Goal: Task Accomplishment & Management: Manage account settings

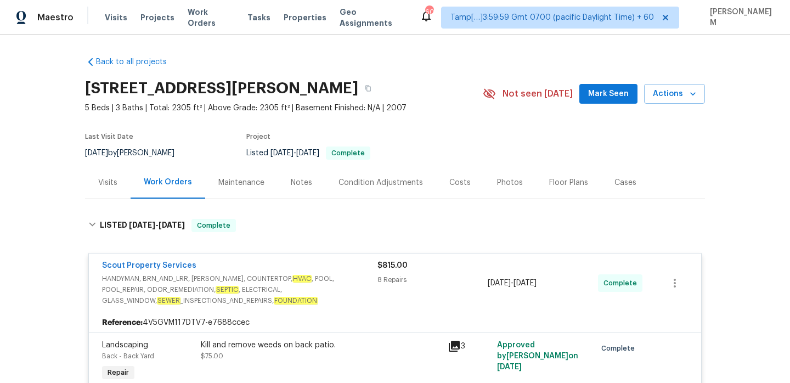
scroll to position [3, 0]
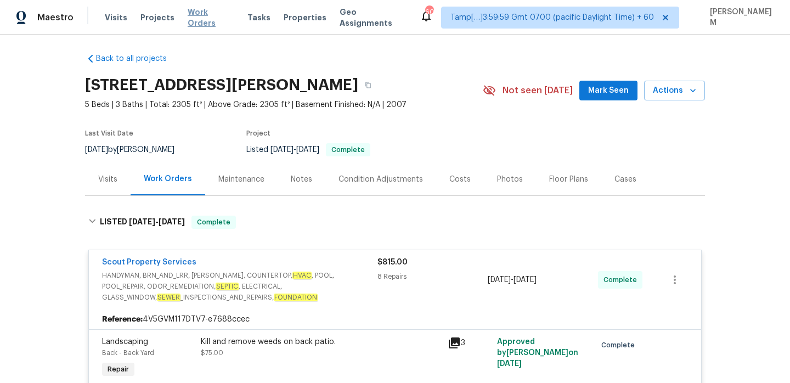
click at [207, 15] on span "Work Orders" at bounding box center [211, 18] width 47 height 22
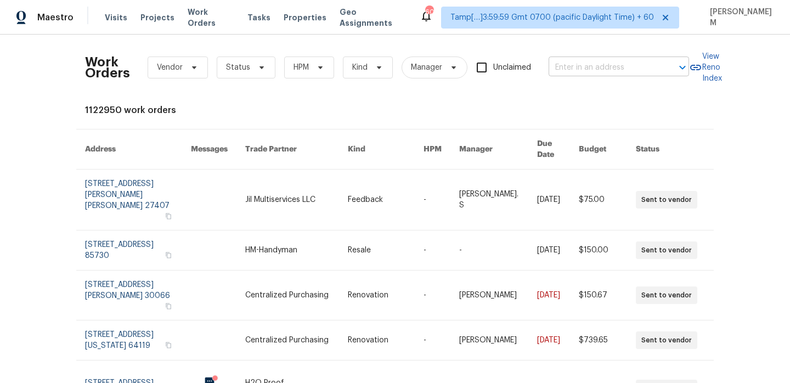
click at [591, 67] on input "text" at bounding box center [603, 67] width 110 height 17
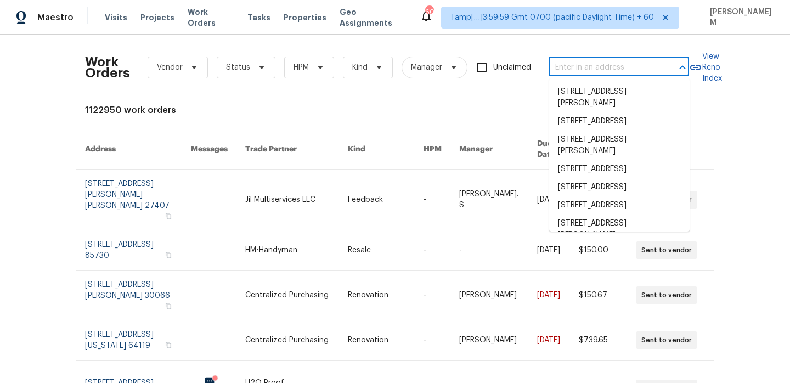
paste input "[STREET_ADDRESS][US_STATE]"
type input "[STREET_ADDRESS][US_STATE]"
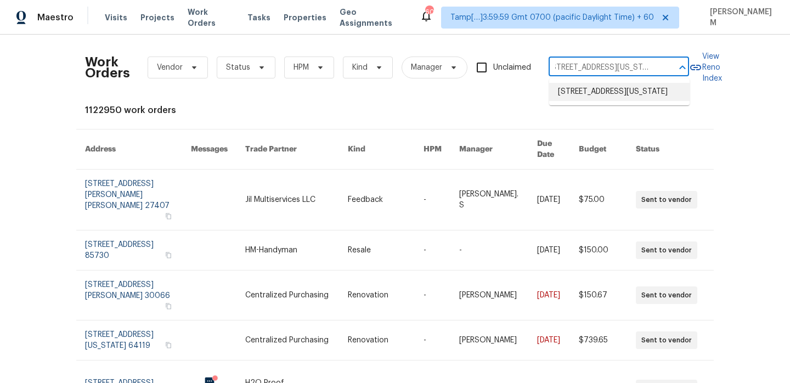
click at [599, 96] on li "[STREET_ADDRESS][US_STATE]" at bounding box center [619, 92] width 140 height 18
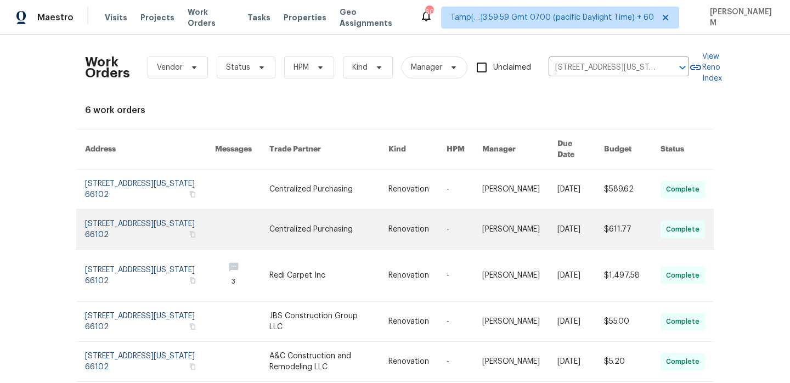
click at [328, 209] on link at bounding box center [328, 228] width 119 height 39
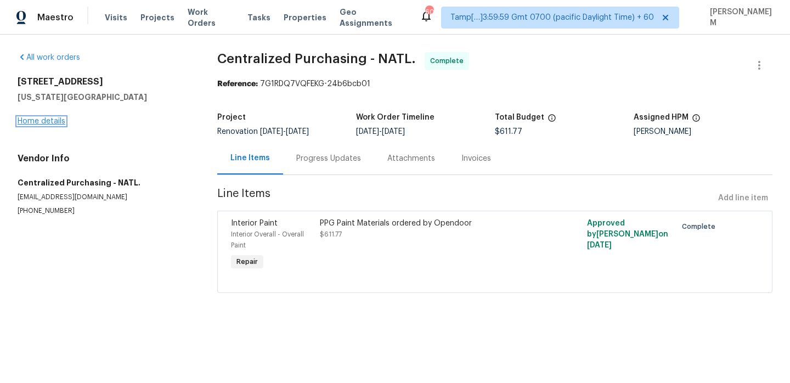
click at [30, 121] on link "Home details" at bounding box center [42, 121] width 48 height 8
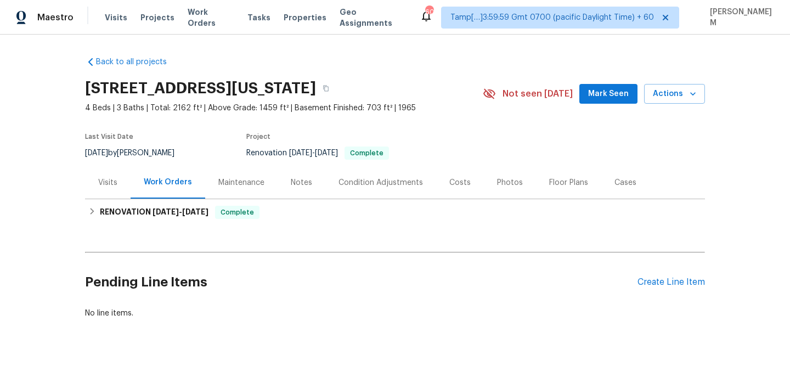
scroll to position [10, 0]
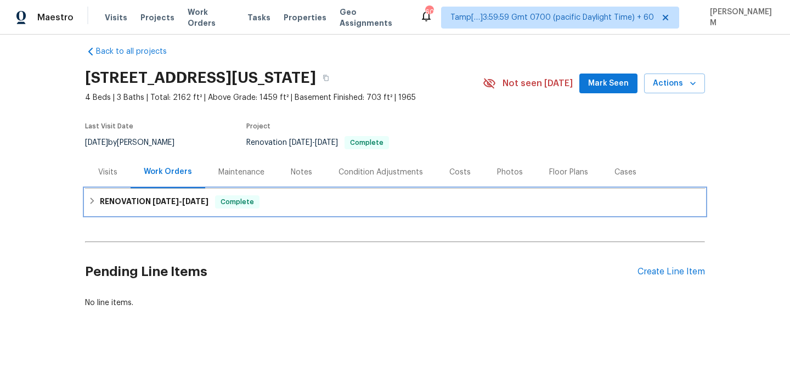
click at [243, 206] on span "Complete" at bounding box center [237, 201] width 42 height 11
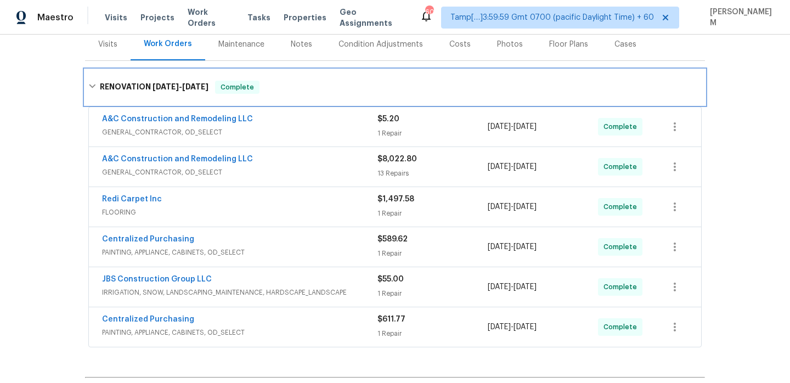
scroll to position [120, 0]
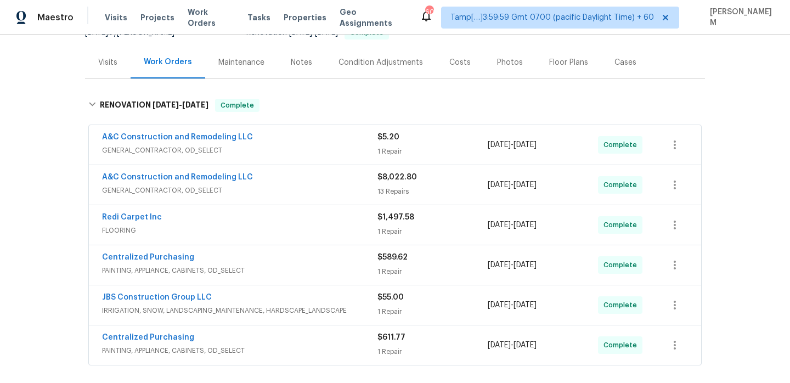
click at [97, 69] on div "Visits" at bounding box center [108, 62] width 46 height 32
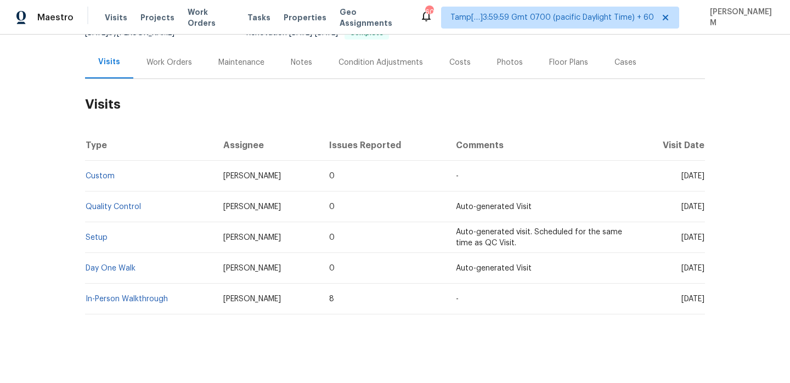
click at [94, 233] on td "Setup" at bounding box center [149, 237] width 129 height 31
click at [95, 239] on link "Setup" at bounding box center [97, 238] width 22 height 8
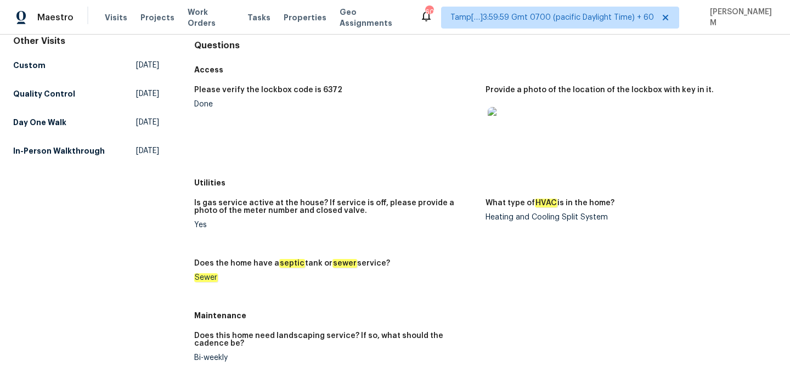
scroll to position [86, 0]
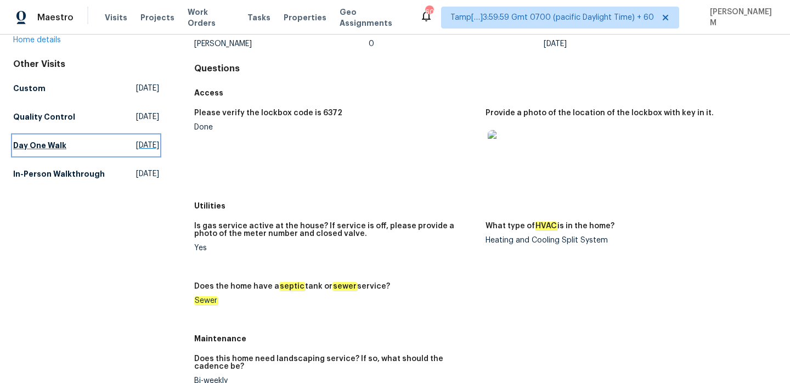
click at [26, 136] on link "Day One Walk [DATE]" at bounding box center [86, 145] width 146 height 20
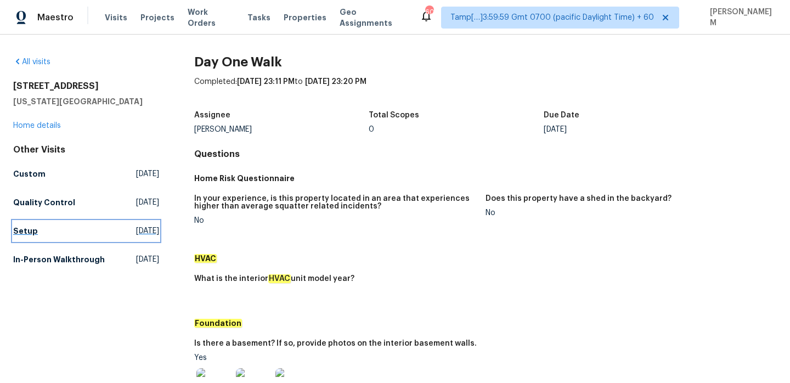
click at [36, 230] on link "Setup [DATE]" at bounding box center [86, 231] width 146 height 20
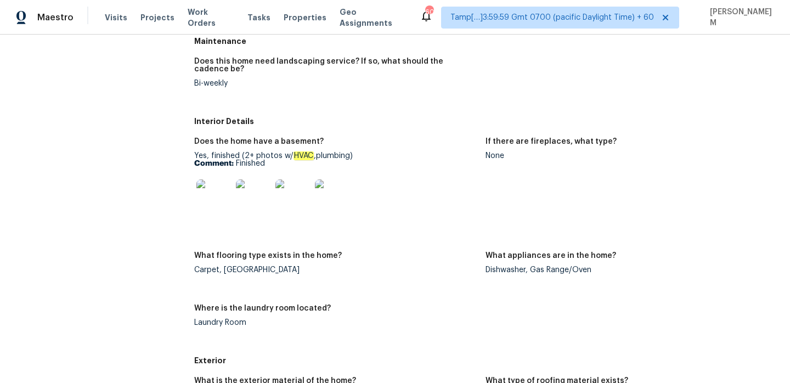
scroll to position [36, 0]
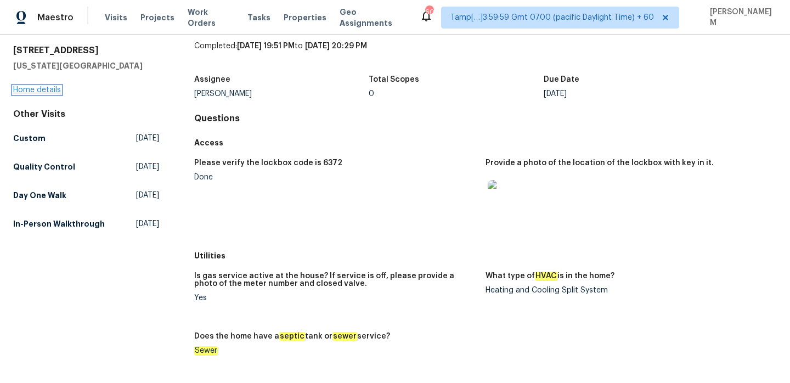
click at [24, 90] on link "Home details" at bounding box center [37, 90] width 48 height 8
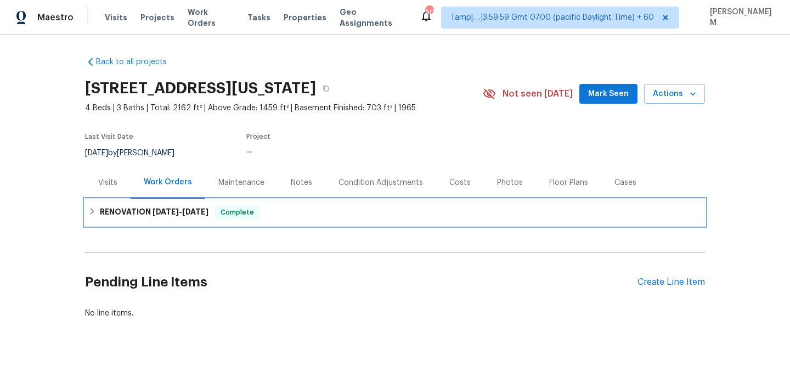
click at [231, 217] on span "Complete" at bounding box center [237, 212] width 42 height 11
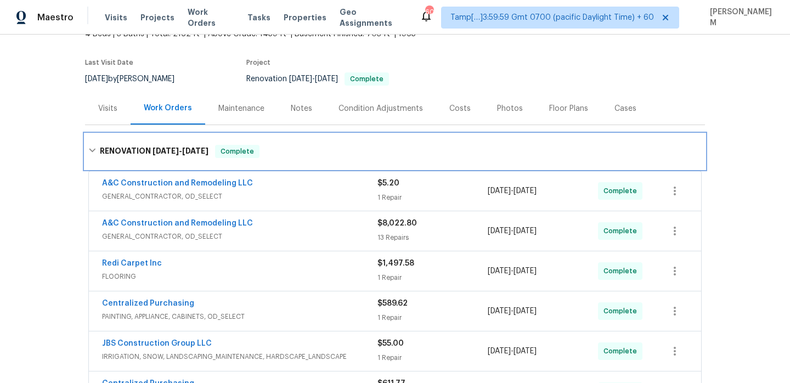
scroll to position [124, 0]
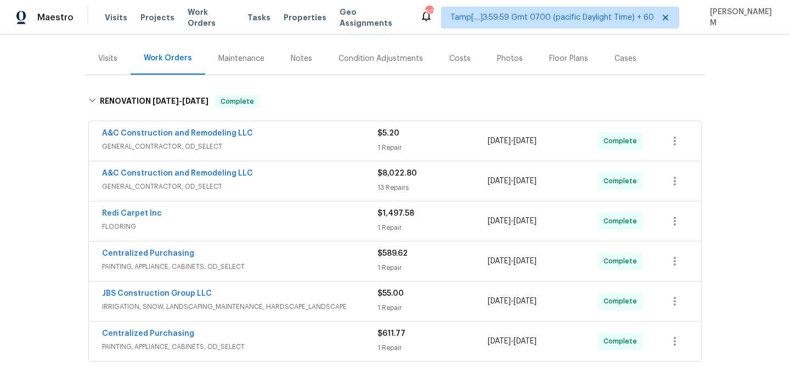
click at [258, 147] on span "GENERAL_CONTRACTOR, OD_SELECT" at bounding box center [239, 146] width 275 height 11
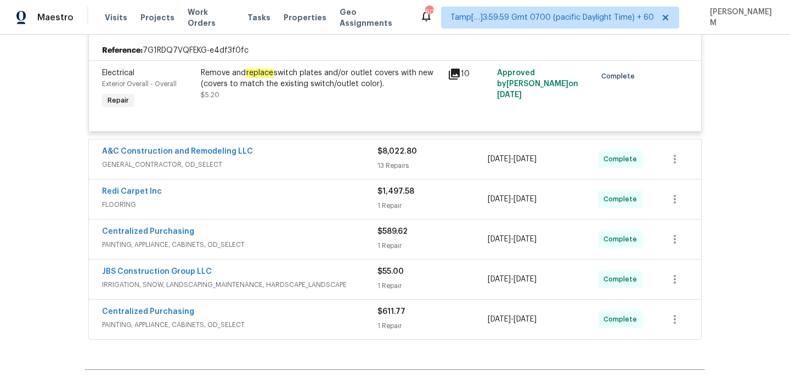
scroll to position [258, 0]
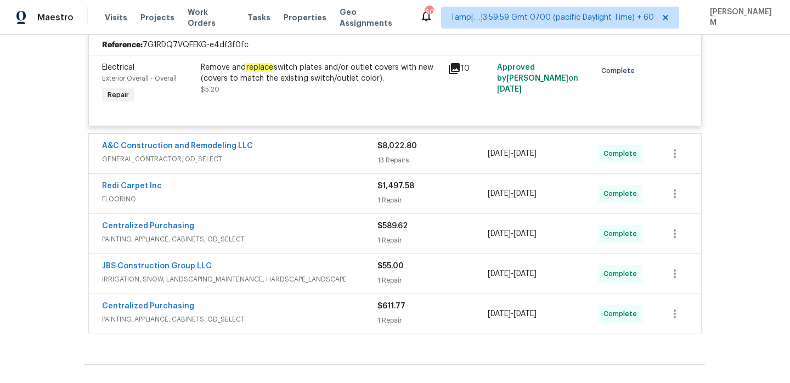
click at [327, 319] on span "PAINTING, APPLIANCE, CABINETS, OD_SELECT" at bounding box center [239, 319] width 275 height 11
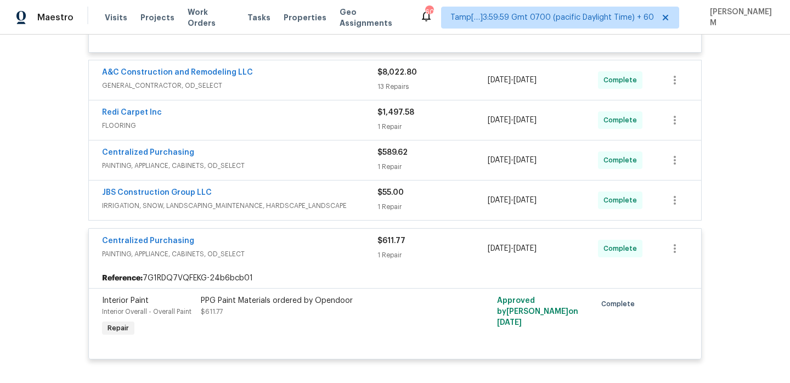
scroll to position [337, 0]
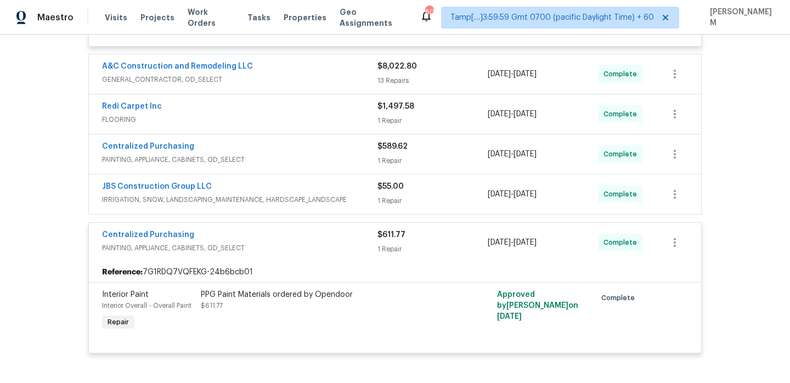
click at [345, 196] on span "IRRIGATION, SNOW, LANDSCAPING_MAINTENANCE, HARDSCAPE_LANDSCAPE" at bounding box center [239, 199] width 275 height 11
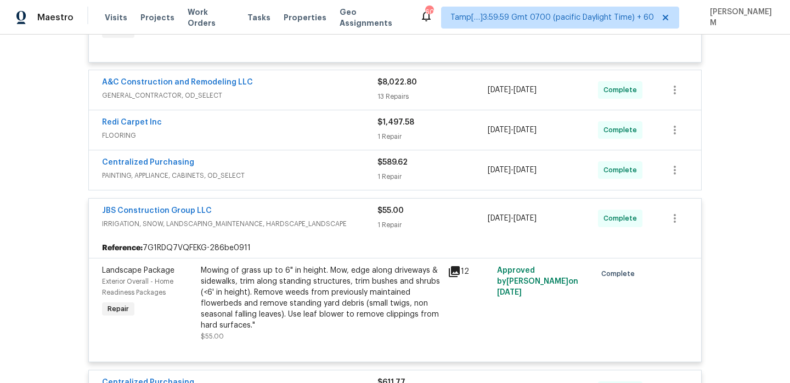
scroll to position [314, 0]
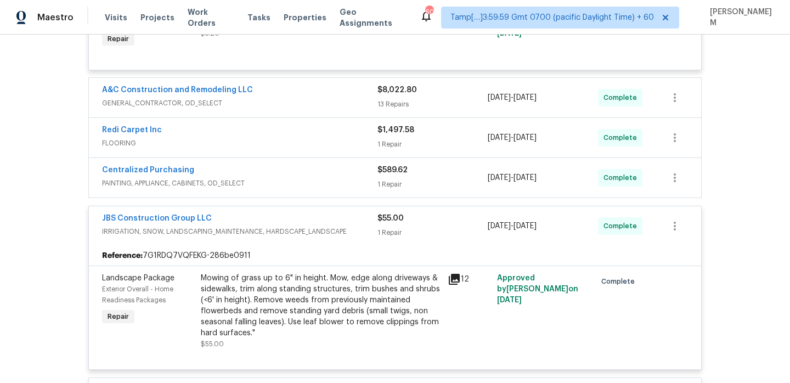
click at [333, 179] on span "PAINTING, APPLIANCE, CABINETS, OD_SELECT" at bounding box center [239, 183] width 275 height 11
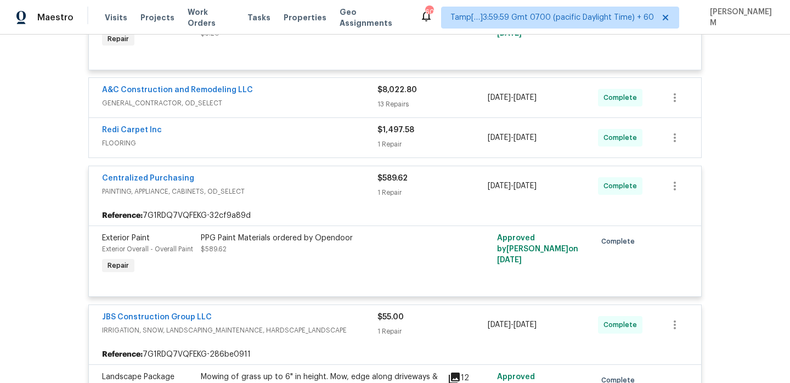
click at [321, 144] on span "FLOORING" at bounding box center [239, 143] width 275 height 11
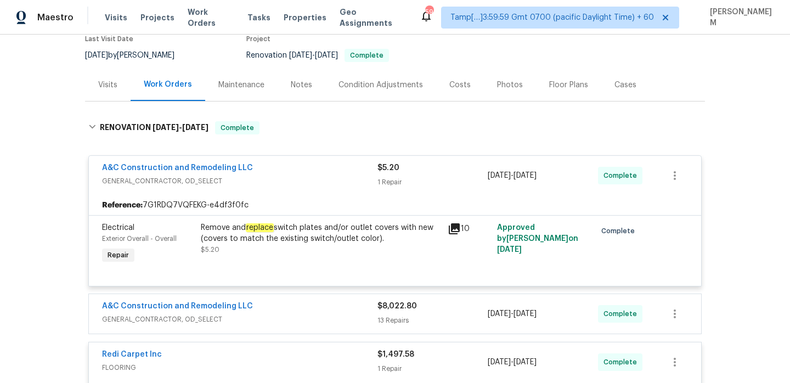
scroll to position [100, 0]
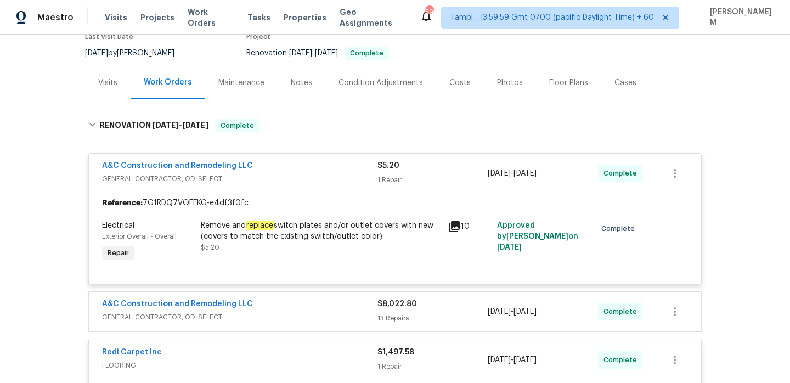
click at [344, 309] on div "A&C Construction and Remodeling LLC" at bounding box center [239, 304] width 275 height 13
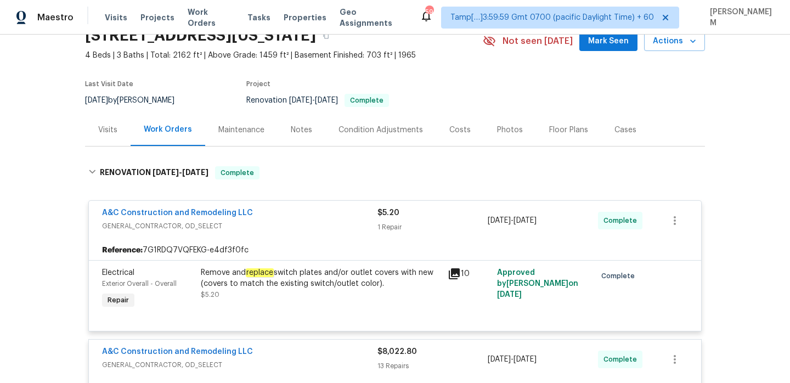
scroll to position [0, 0]
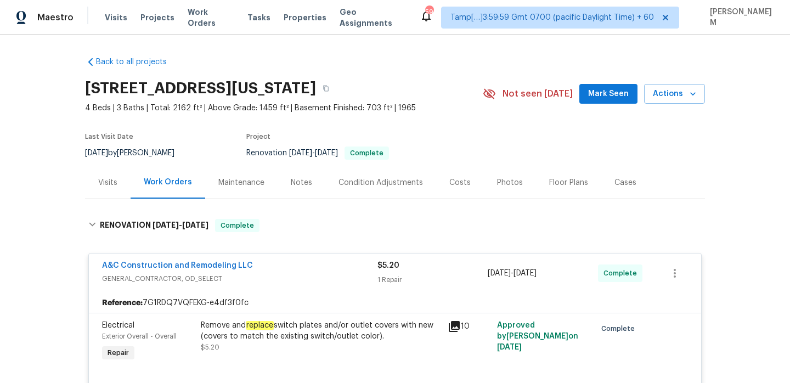
click at [109, 188] on div "Visits" at bounding box center [108, 182] width 46 height 32
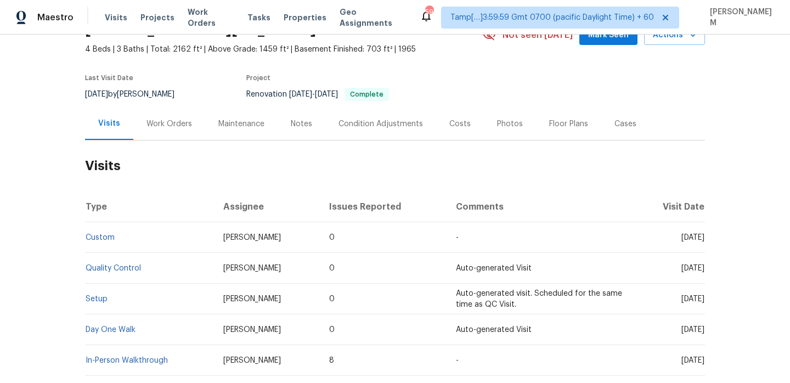
scroll to position [126, 0]
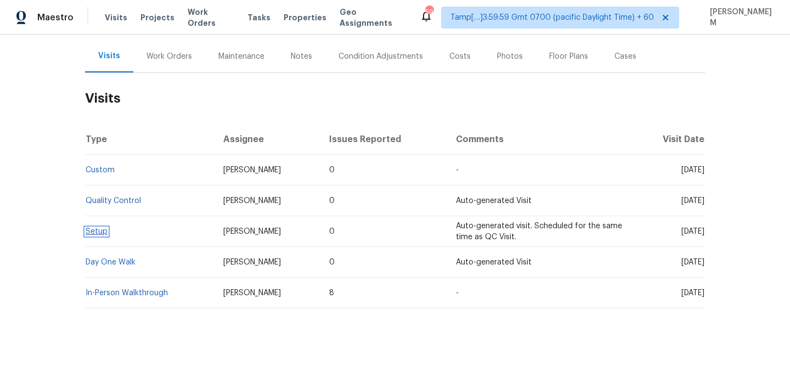
click at [100, 233] on link "Setup" at bounding box center [97, 232] width 22 height 8
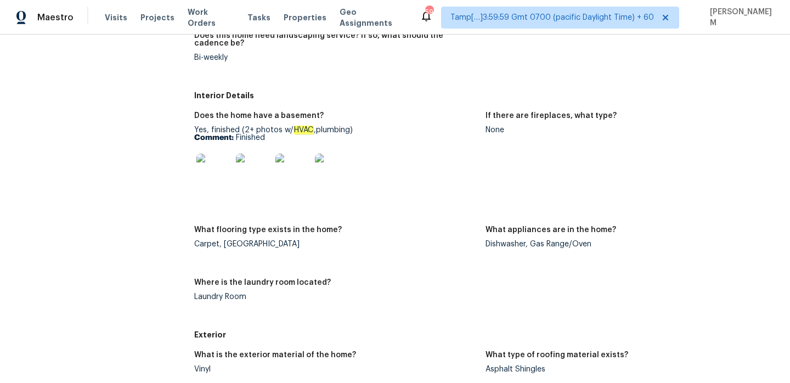
scroll to position [336, 0]
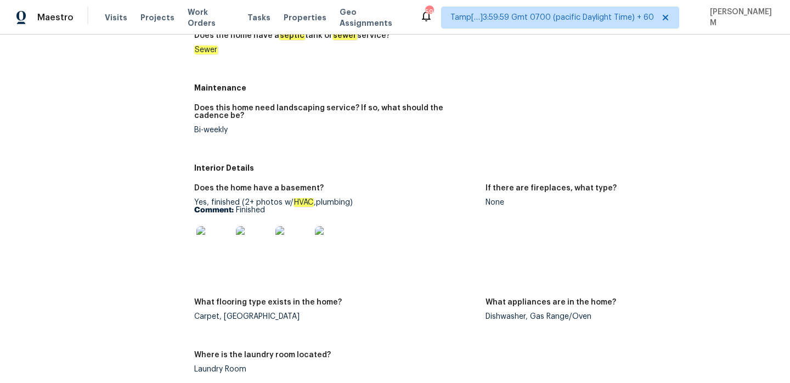
click at [215, 253] on img at bounding box center [213, 243] width 35 height 35
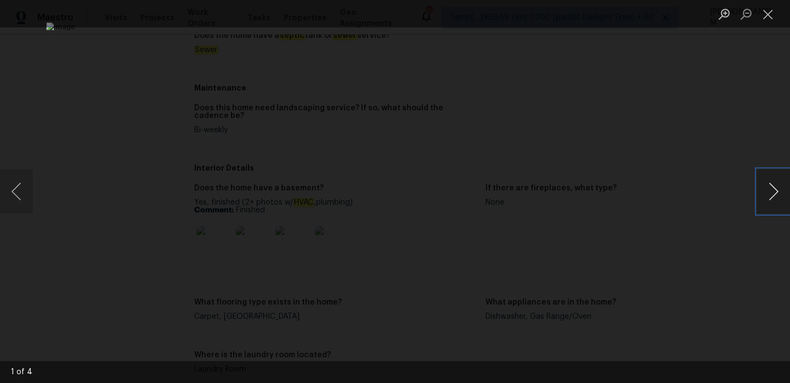
click at [771, 190] on button "Next image" at bounding box center [773, 191] width 33 height 44
click at [763, 12] on button "Close lightbox" at bounding box center [768, 13] width 22 height 19
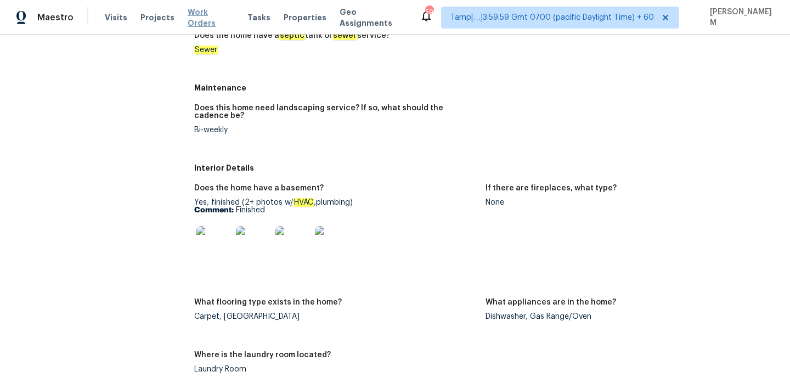
click at [205, 21] on span "Work Orders" at bounding box center [211, 18] width 47 height 22
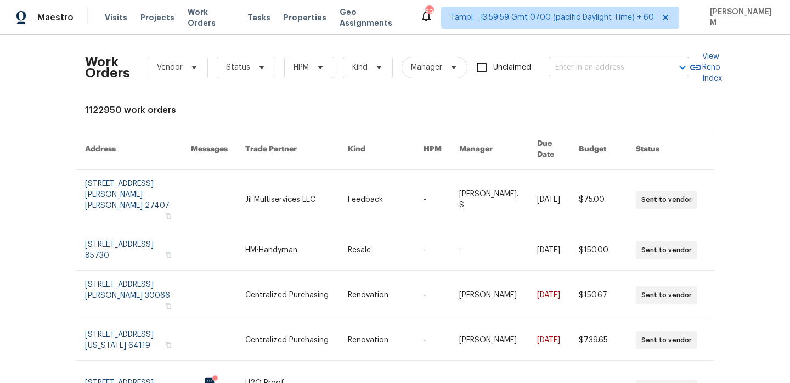
click at [575, 69] on input "text" at bounding box center [603, 67] width 110 height 17
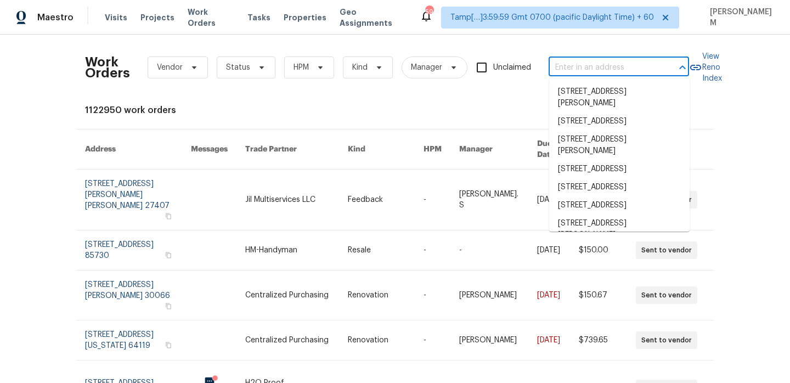
paste input "[STREET_ADDRESS][PERSON_NAME]"
type input "[STREET_ADDRESS][PERSON_NAME]"
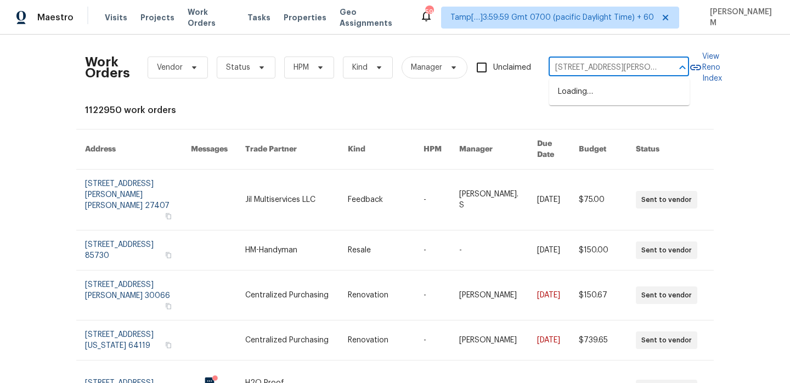
scroll to position [0, 30]
click at [580, 87] on li "[STREET_ADDRESS][PERSON_NAME]" at bounding box center [619, 98] width 140 height 30
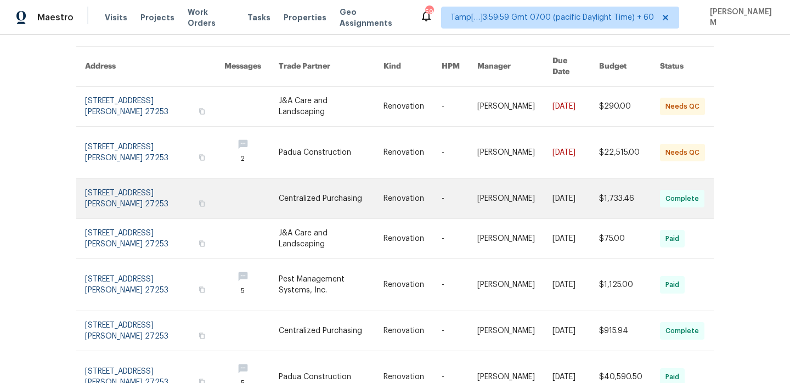
scroll to position [72, 0]
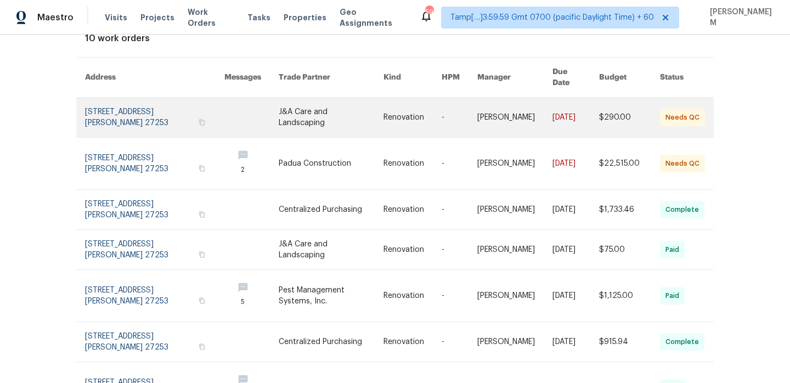
click at [381, 104] on td "Renovation" at bounding box center [404, 118] width 58 height 40
click at [389, 110] on link at bounding box center [412, 117] width 58 height 39
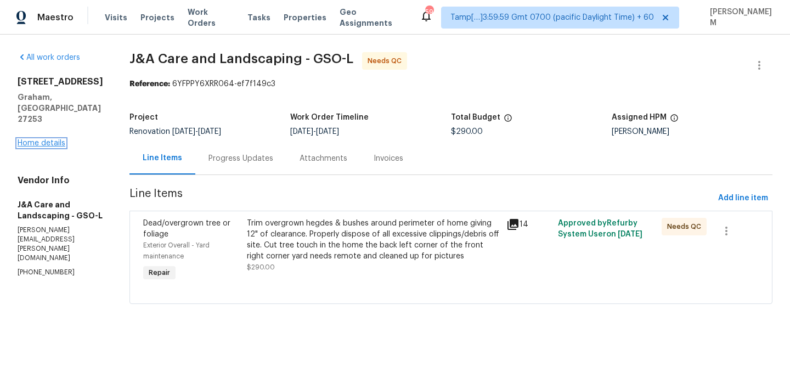
click at [42, 139] on link "Home details" at bounding box center [42, 143] width 48 height 8
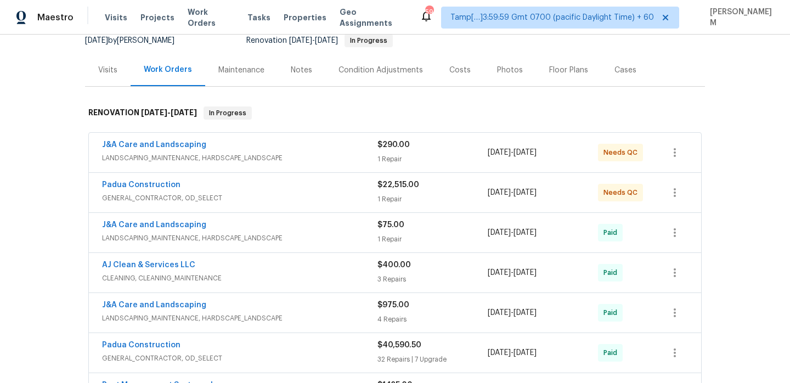
scroll to position [125, 0]
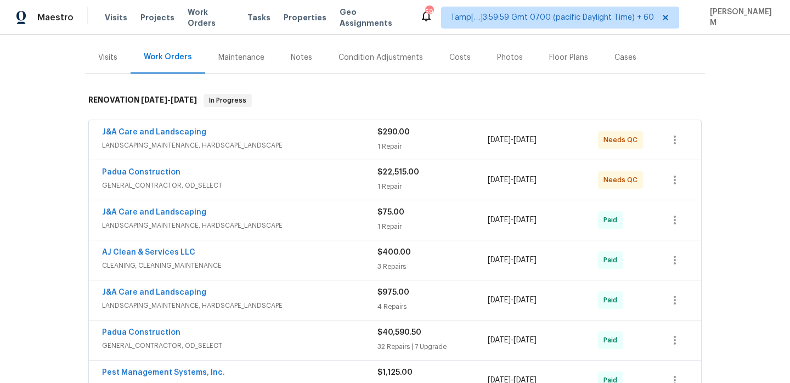
click at [290, 145] on span "LANDSCAPING_MAINTENANCE, HARDSCAPE_LANDSCAPE" at bounding box center [239, 145] width 275 height 11
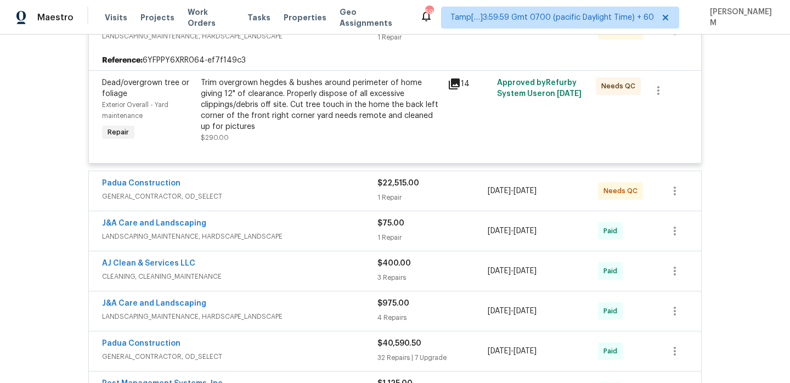
scroll to position [248, 0]
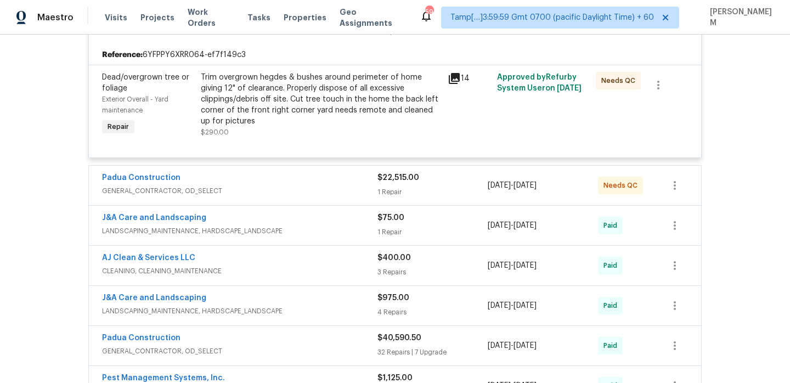
click at [334, 182] on div "Padua Construction" at bounding box center [239, 178] width 275 height 13
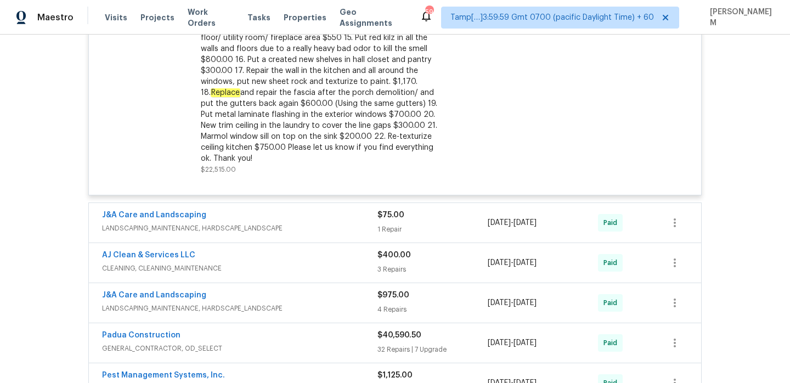
scroll to position [704, 0]
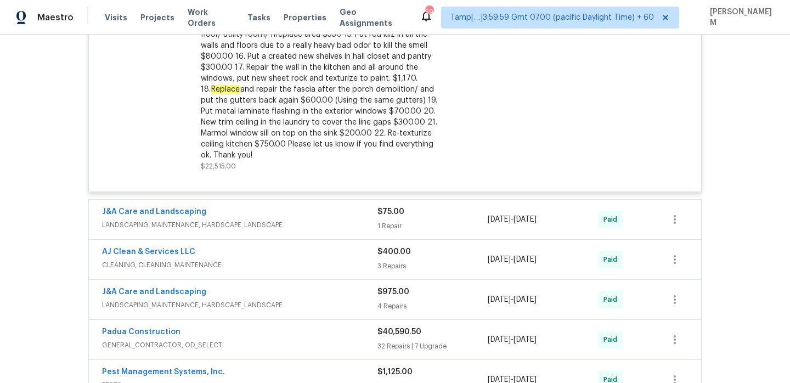
click at [336, 219] on span "LANDSCAPING_MAINTENANCE, HARDSCAPE_LANDSCAPE" at bounding box center [239, 224] width 275 height 11
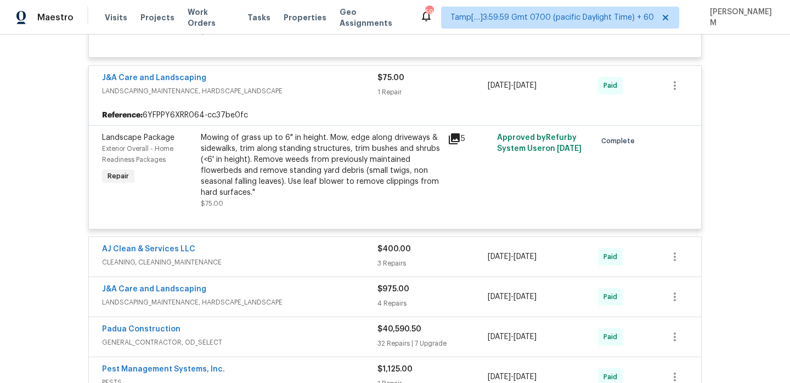
scroll to position [848, 0]
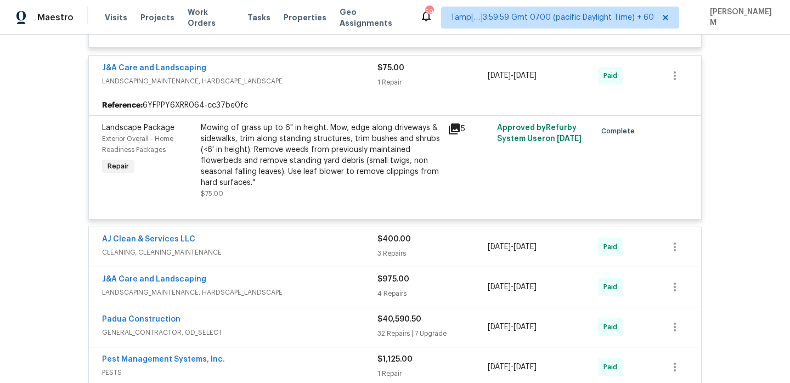
click at [297, 234] on div "AJ Clean & Services LLC" at bounding box center [239, 240] width 275 height 13
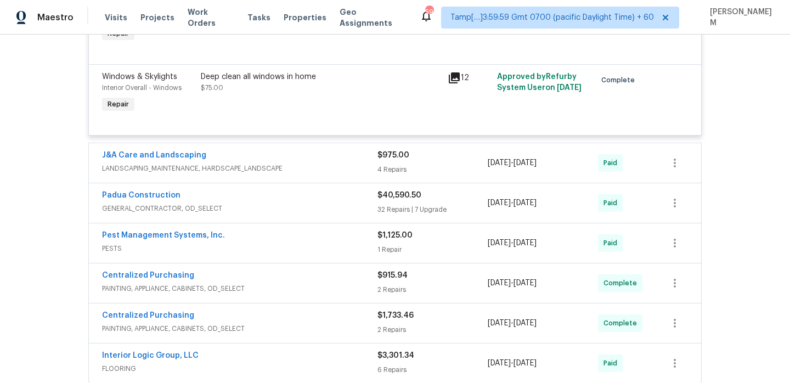
scroll to position [1401, 0]
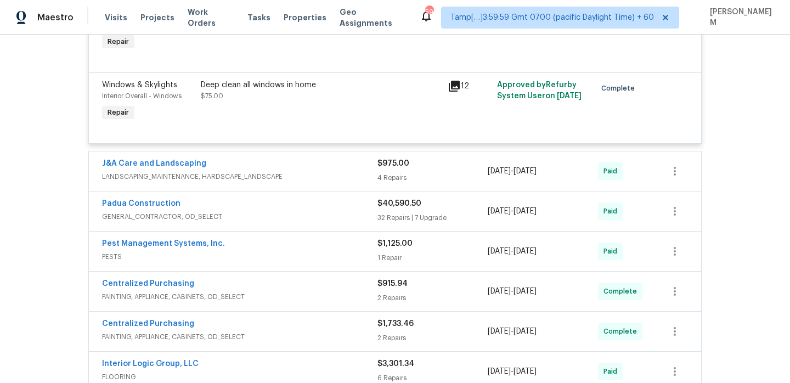
click at [306, 160] on div "J&A Care and Landscaping" at bounding box center [239, 164] width 275 height 13
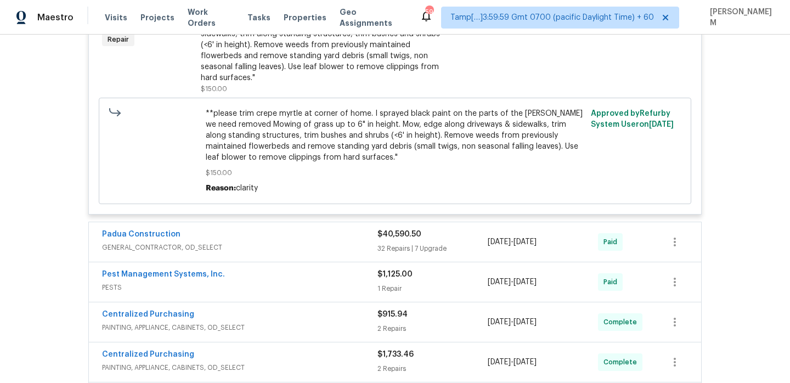
scroll to position [2059, 0]
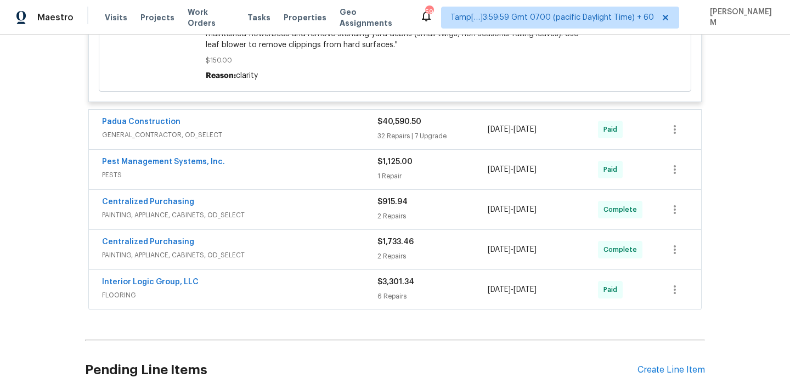
click at [311, 169] on span "PESTS" at bounding box center [239, 174] width 275 height 11
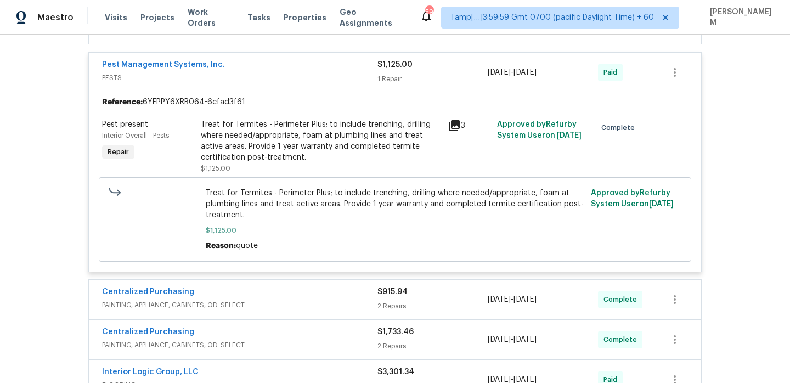
scroll to position [2178, 0]
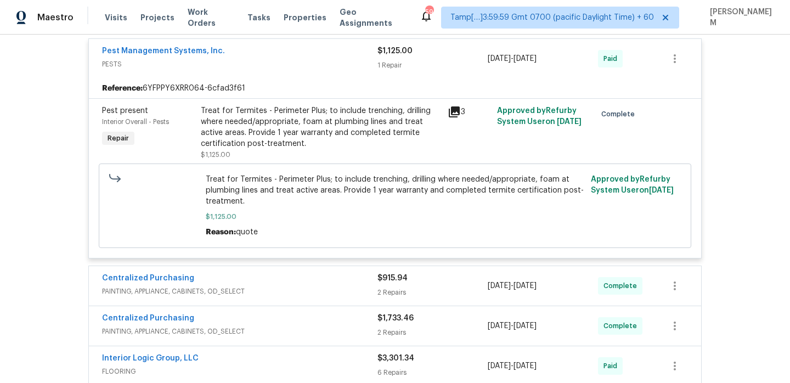
click at [348, 273] on div "Centralized Purchasing" at bounding box center [239, 279] width 275 height 13
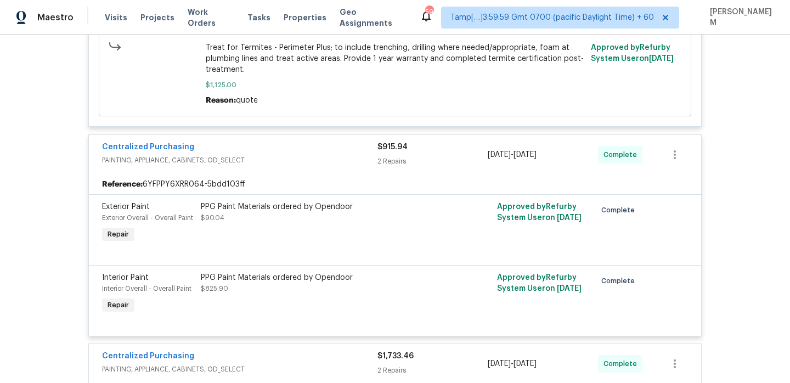
scroll to position [2463, 0]
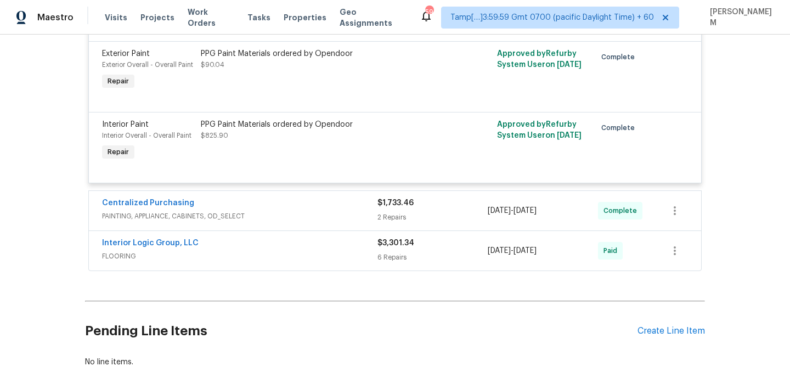
click at [317, 197] on div "Centralized Purchasing" at bounding box center [239, 203] width 275 height 13
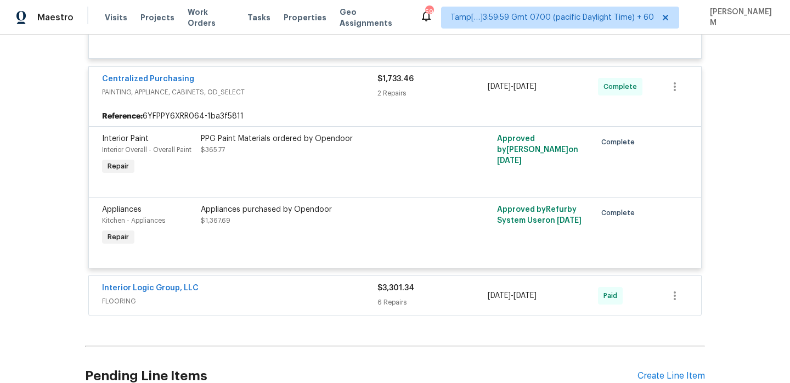
scroll to position [2594, 0]
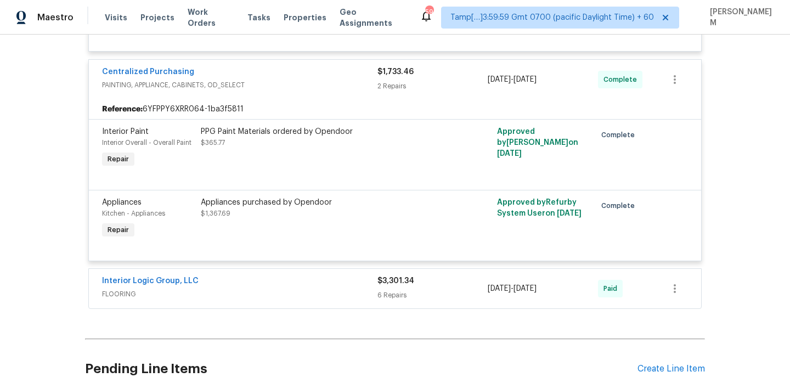
click at [333, 275] on div "Interior Logic Group, LLC" at bounding box center [239, 281] width 275 height 13
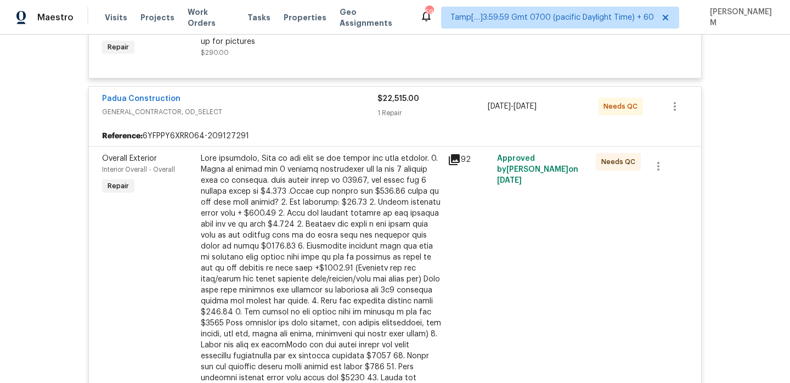
scroll to position [0, 0]
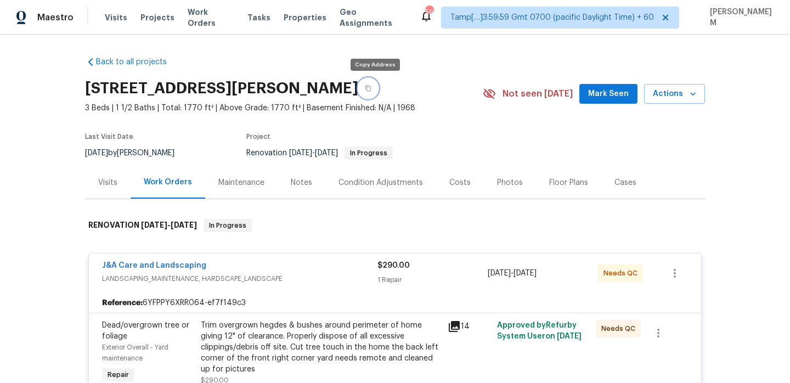
click at [371, 89] on icon "button" at bounding box center [368, 88] width 7 height 7
click at [201, 25] on div "Visits Projects Work Orders Tasks Properties Geo Assignments" at bounding box center [262, 18] width 315 height 22
click at [201, 16] on span "Work Orders" at bounding box center [211, 18] width 47 height 22
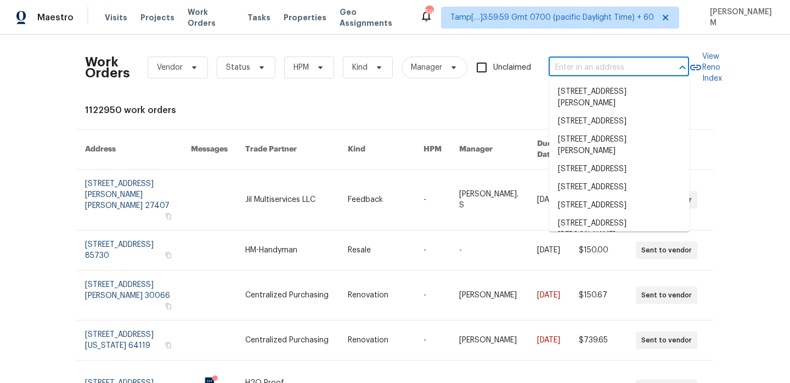
click at [593, 60] on input "text" at bounding box center [603, 67] width 110 height 17
paste input "[STREET_ADDRESS][PERSON_NAME]"
type input "[STREET_ADDRESS][PERSON_NAME]"
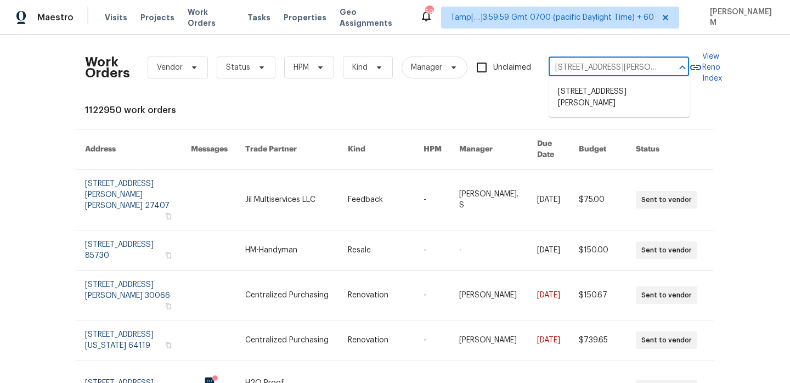
scroll to position [0, 30]
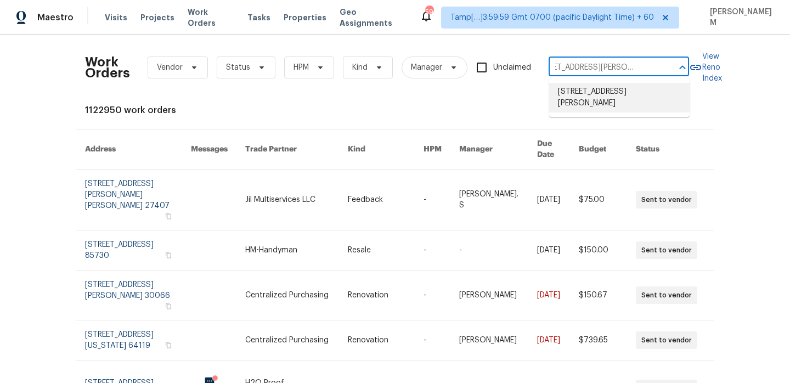
click at [592, 98] on li "[STREET_ADDRESS][PERSON_NAME]" at bounding box center [619, 98] width 140 height 30
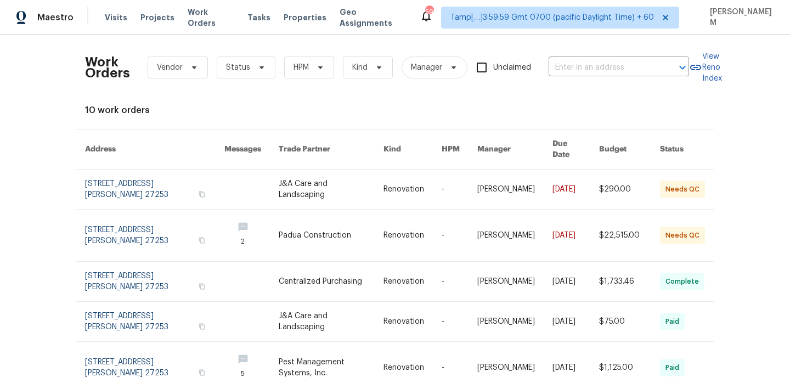
type input "[STREET_ADDRESS][PERSON_NAME]"
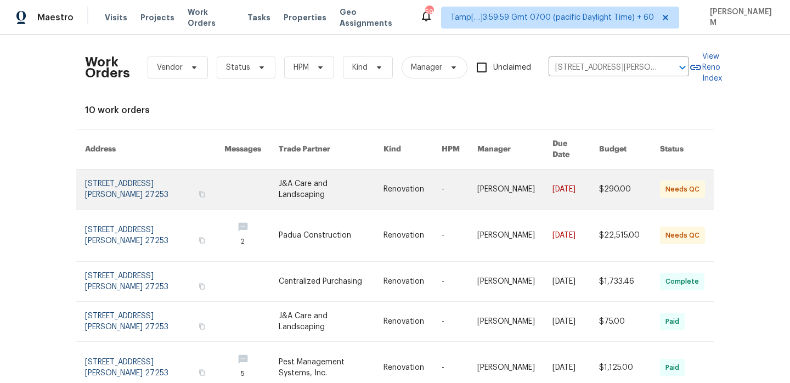
click at [320, 177] on link at bounding box center [331, 188] width 105 height 39
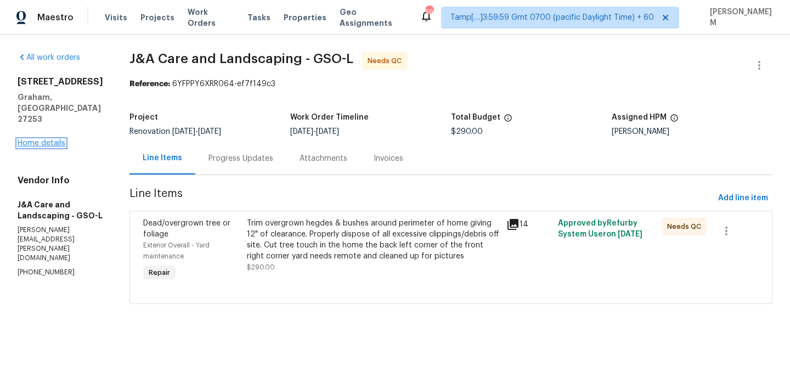
click at [56, 139] on link "Home details" at bounding box center [42, 143] width 48 height 8
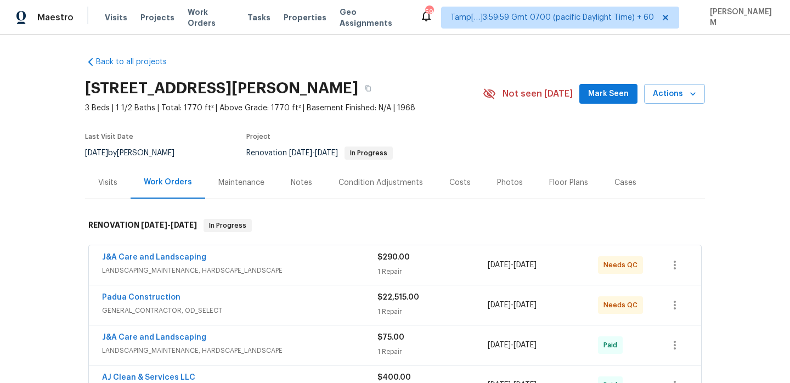
click at [105, 186] on div "Visits" at bounding box center [107, 182] width 19 height 11
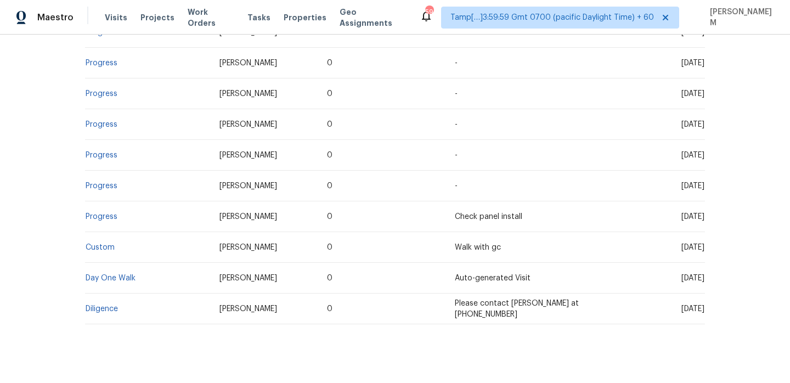
scroll to position [498, 0]
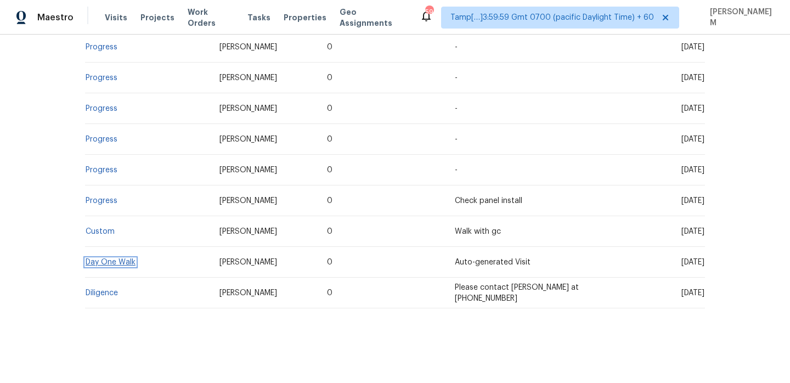
click at [106, 265] on link "Day One Walk" at bounding box center [111, 262] width 50 height 8
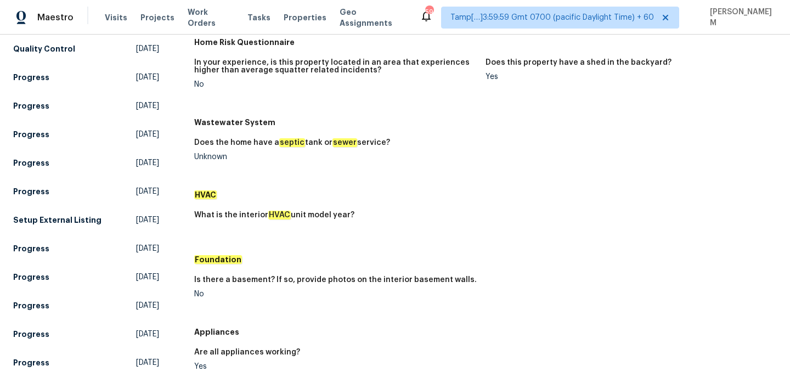
scroll to position [121, 0]
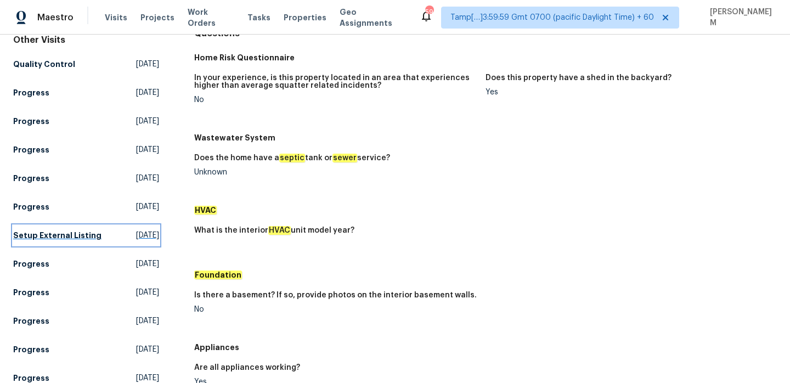
click at [73, 230] on h5 "Setup External Listing" at bounding box center [57, 235] width 88 height 11
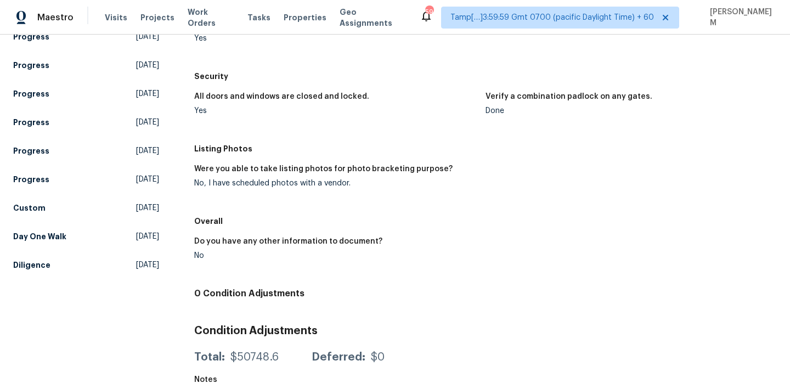
scroll to position [341, 0]
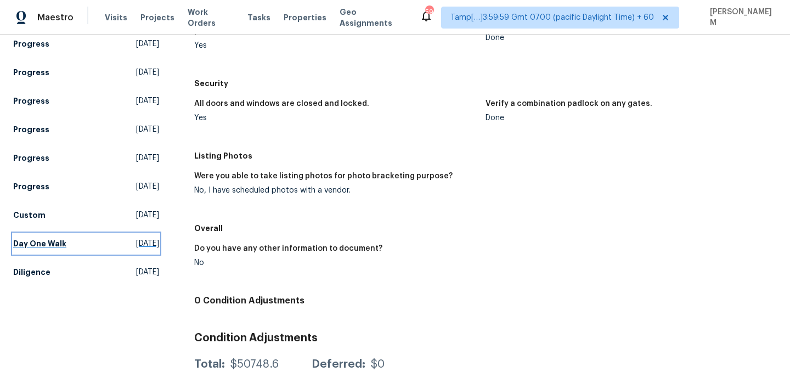
click at [65, 236] on link "Day One Walk [DATE]" at bounding box center [86, 244] width 146 height 20
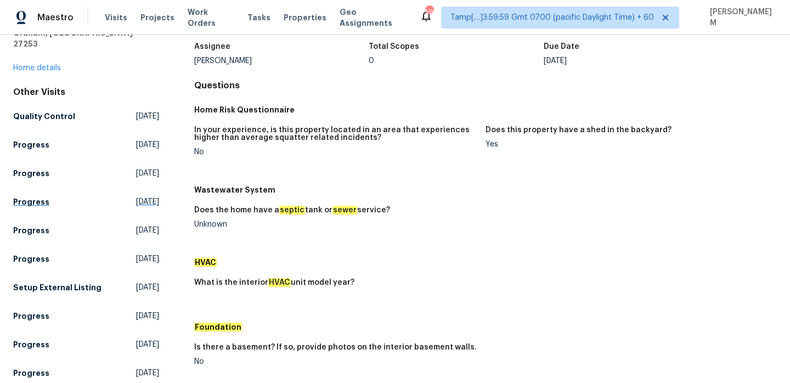
scroll to position [95, 0]
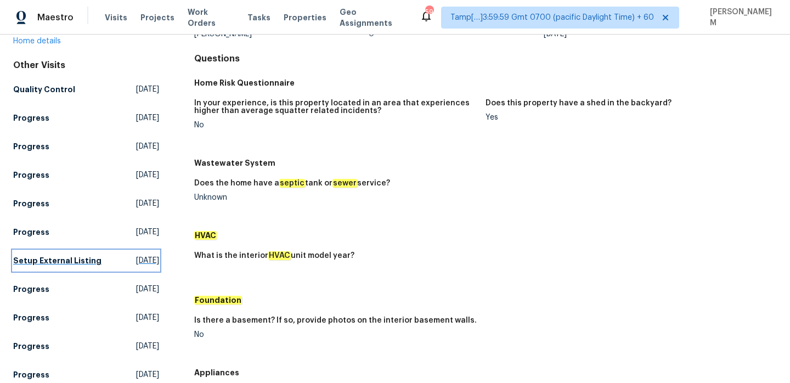
click at [32, 255] on h5 "Setup External Listing" at bounding box center [57, 260] width 88 height 11
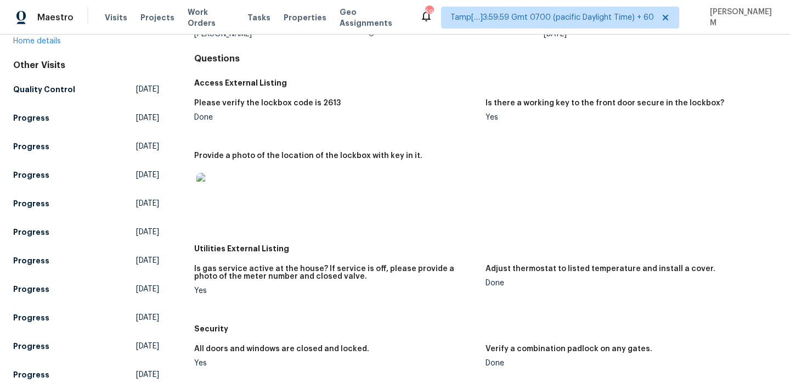
scroll to position [384, 0]
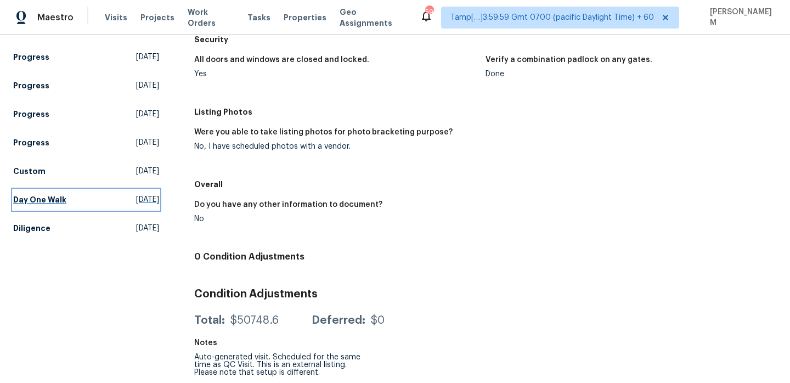
click at [56, 194] on h5 "Day One Walk" at bounding box center [39, 199] width 53 height 11
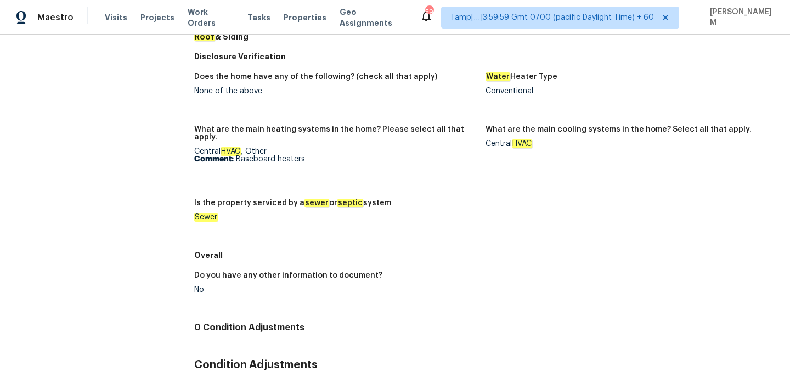
scroll to position [616, 0]
click at [256, 156] on p "Comment: Baseboard heaters" at bounding box center [335, 160] width 282 height 8
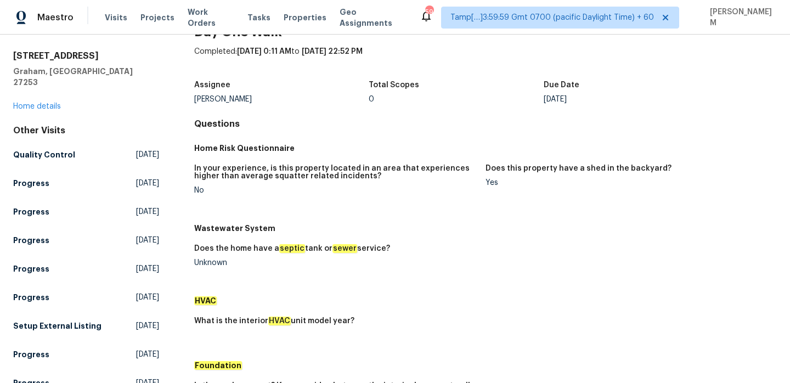
scroll to position [38, 0]
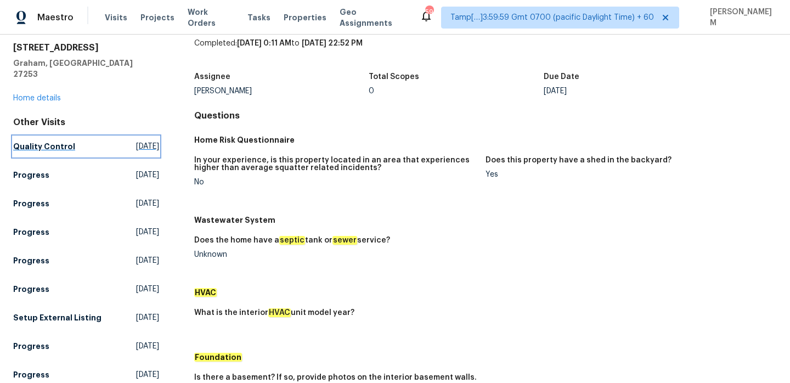
click at [38, 141] on h5 "Quality Control" at bounding box center [44, 146] width 62 height 11
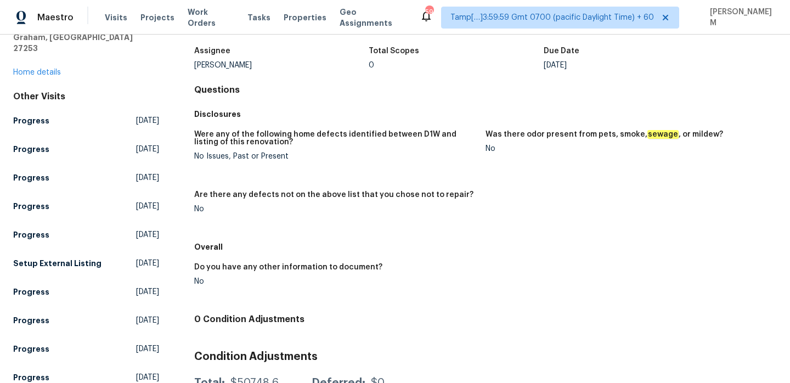
scroll to position [237, 0]
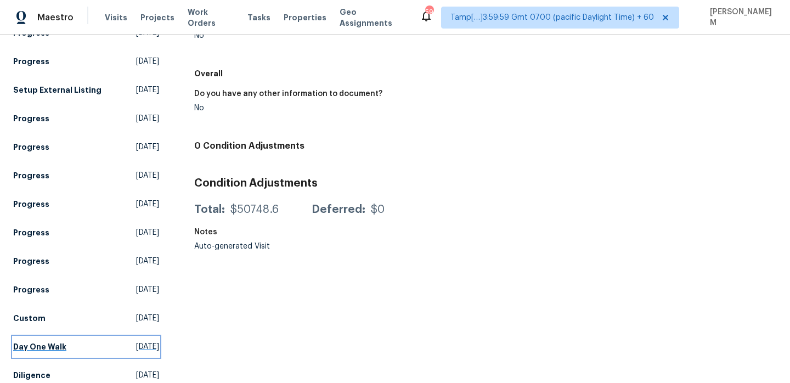
click at [53, 341] on h5 "Day One Walk" at bounding box center [39, 346] width 53 height 11
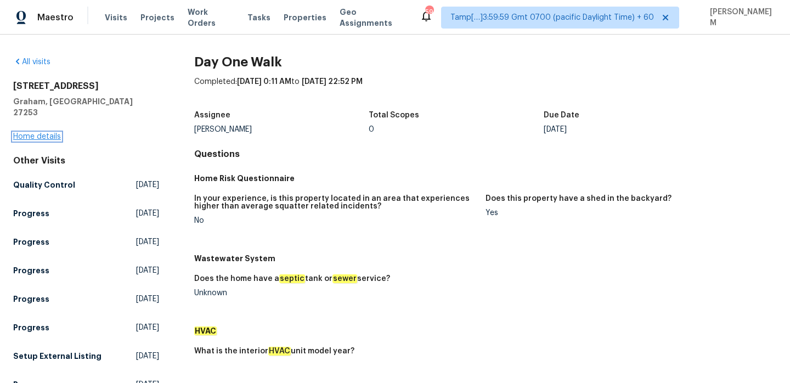
click at [47, 133] on link "Home details" at bounding box center [37, 137] width 48 height 8
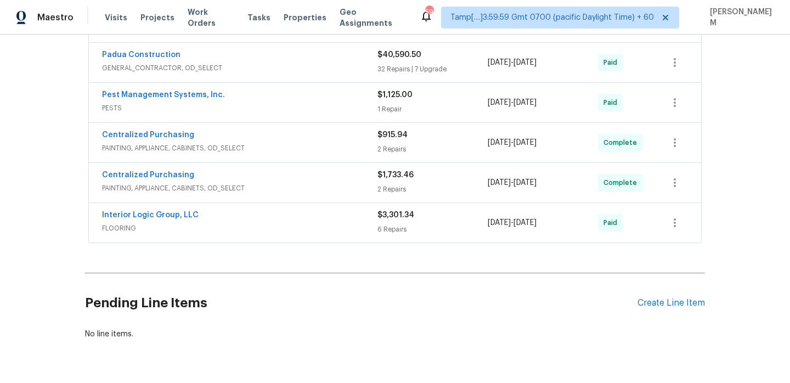
scroll to position [434, 0]
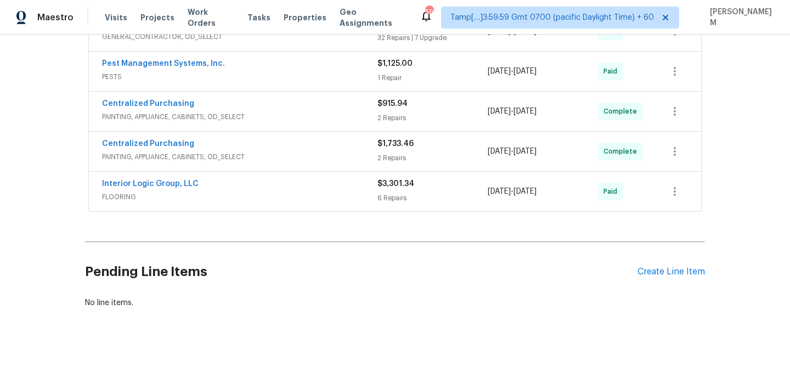
click at [343, 196] on span "FLOORING" at bounding box center [239, 196] width 275 height 11
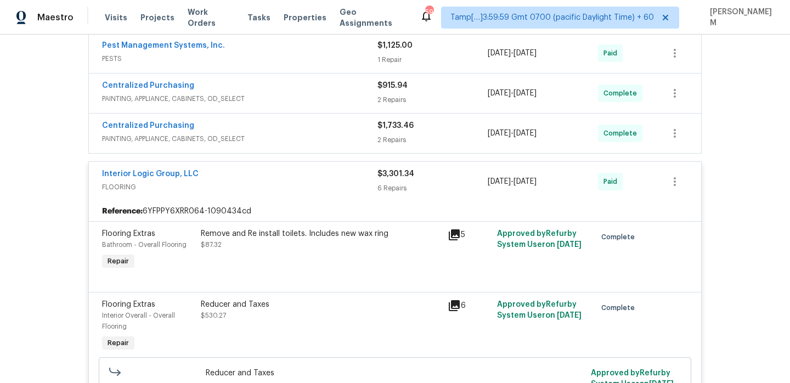
scroll to position [446, 0]
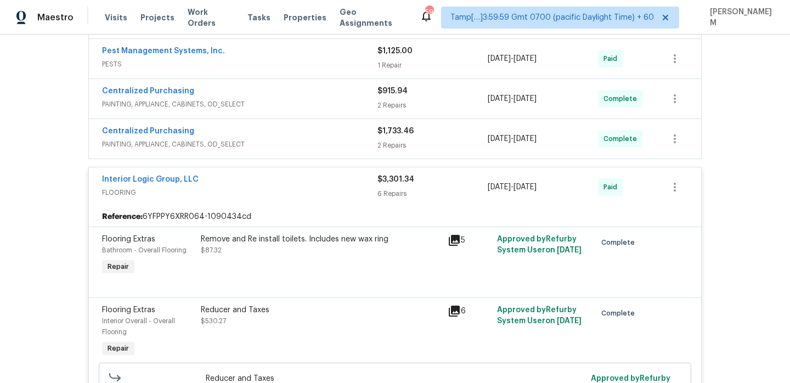
click at [339, 178] on div "Interior Logic Group, LLC" at bounding box center [239, 180] width 275 height 13
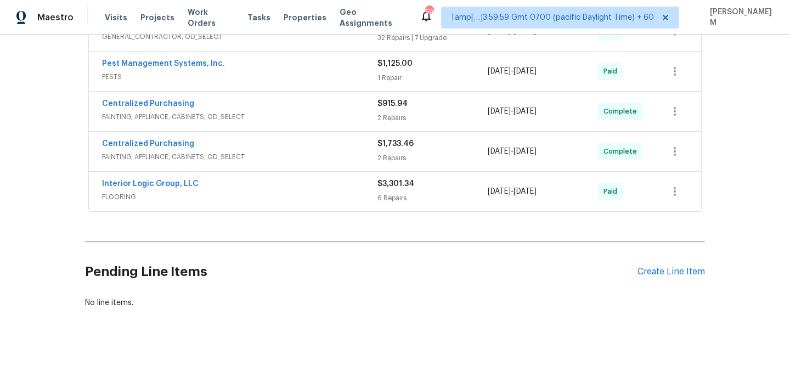
click at [332, 151] on span "PAINTING, APPLIANCE, CABINETS, OD_SELECT" at bounding box center [239, 156] width 275 height 11
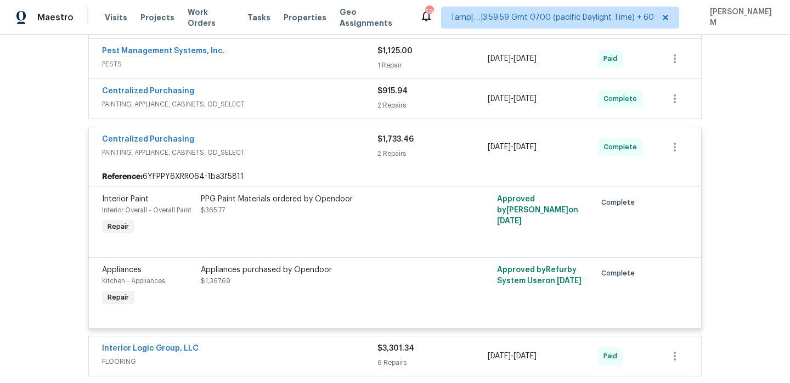
click at [321, 139] on div "Centralized Purchasing" at bounding box center [239, 140] width 275 height 13
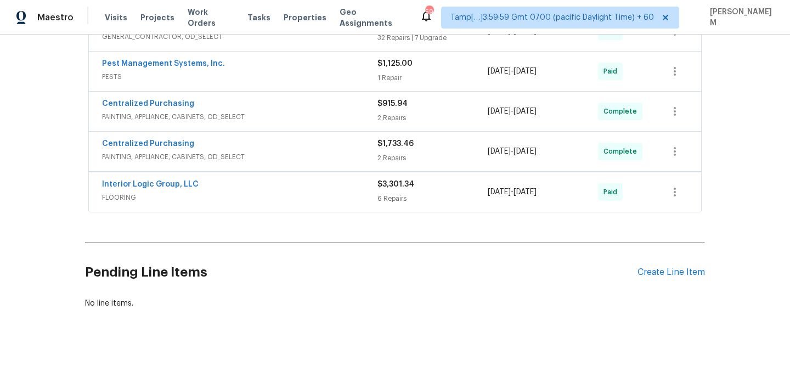
scroll to position [434, 0]
click at [312, 113] on span "PAINTING, APPLIANCE, CABINETS, OD_SELECT" at bounding box center [239, 116] width 275 height 11
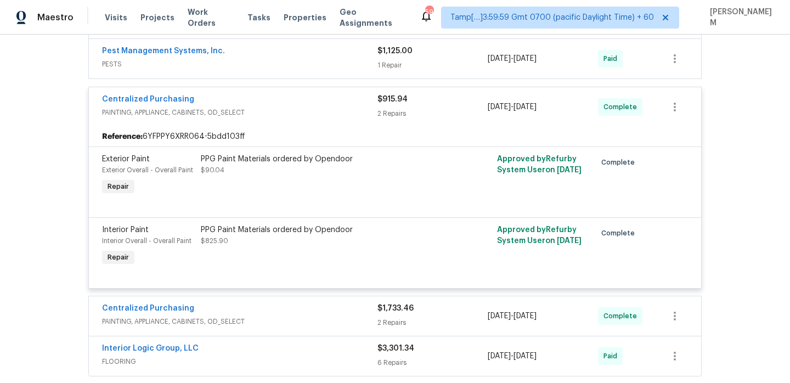
click at [311, 104] on div "Centralized Purchasing" at bounding box center [239, 100] width 275 height 13
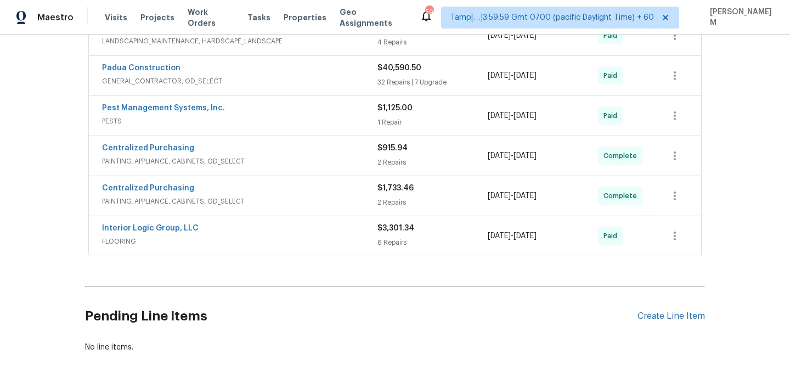
scroll to position [381, 0]
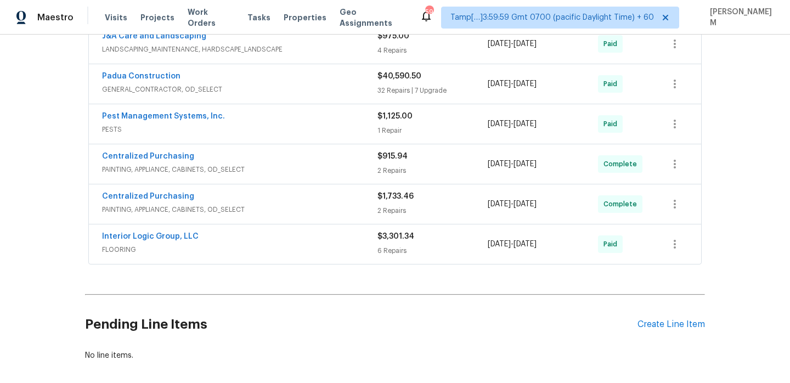
click at [313, 118] on div "Pest Management Systems, Inc." at bounding box center [239, 117] width 275 height 13
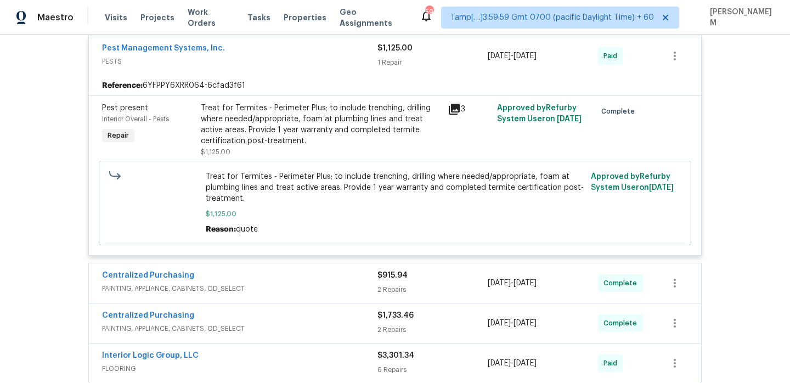
scroll to position [446, 0]
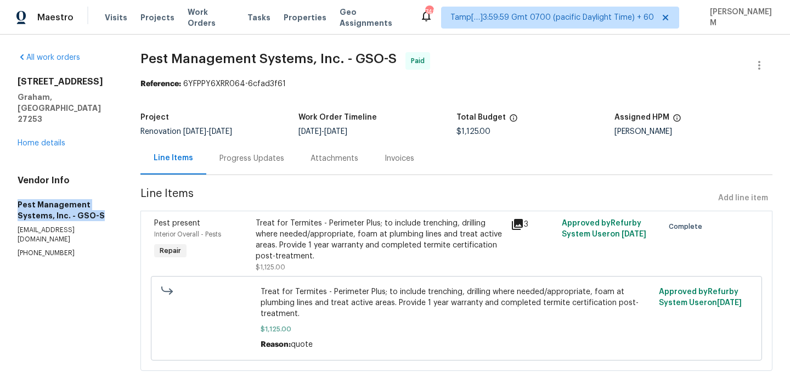
drag, startPoint x: 18, startPoint y: 181, endPoint x: 104, endPoint y: 192, distance: 86.8
click at [104, 199] on h5 "Pest Management Systems, Inc. - GSO-S" at bounding box center [66, 210] width 97 height 22
copy h5 "Pest Management Systems, Inc. - GSO-S"
click at [48, 139] on link "Home details" at bounding box center [42, 143] width 48 height 8
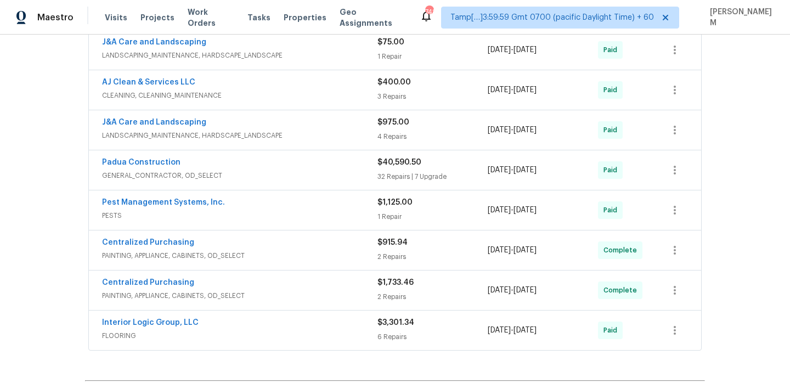
scroll to position [282, 0]
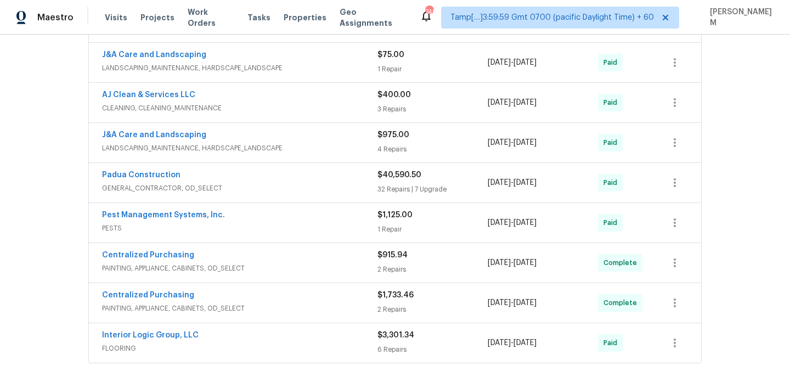
click at [300, 180] on div "Padua Construction" at bounding box center [239, 175] width 275 height 13
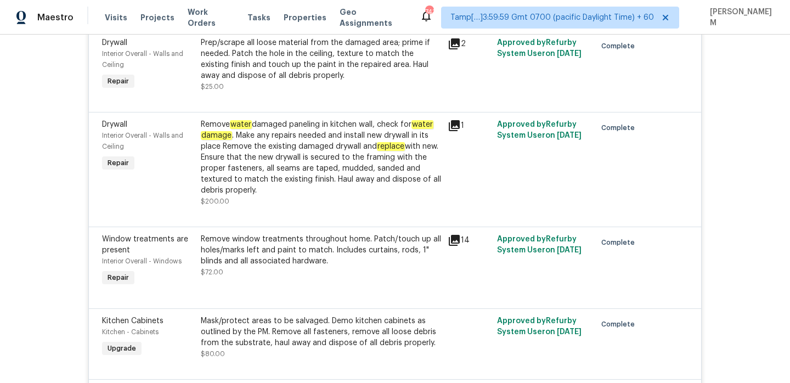
scroll to position [2991, 0]
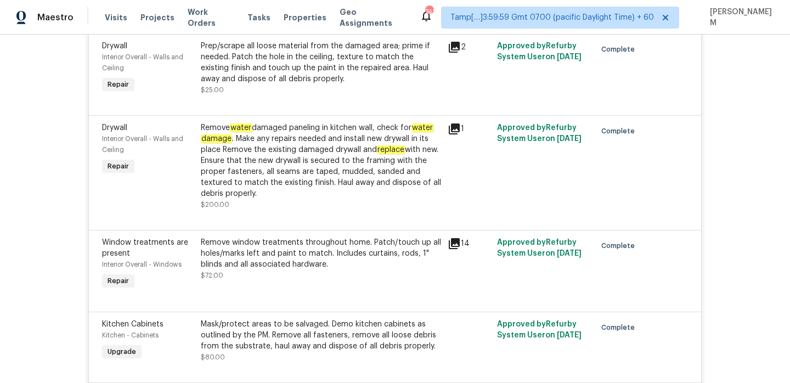
click at [381, 154] on div "Remove water damaged paneling in kitchen wall, check for water damage . Make an…" at bounding box center [321, 160] width 240 height 77
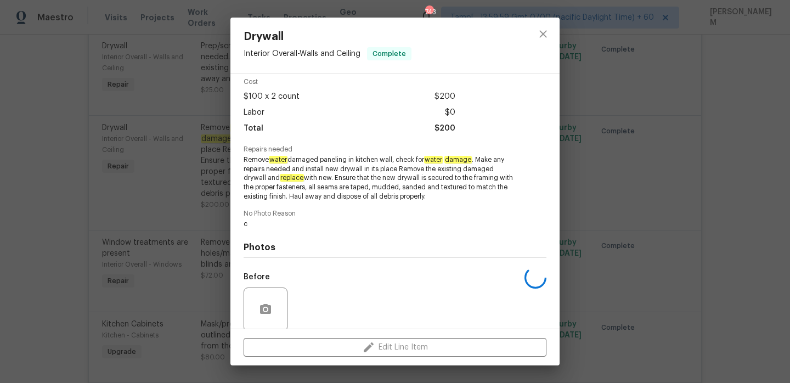
scroll to position [131, 0]
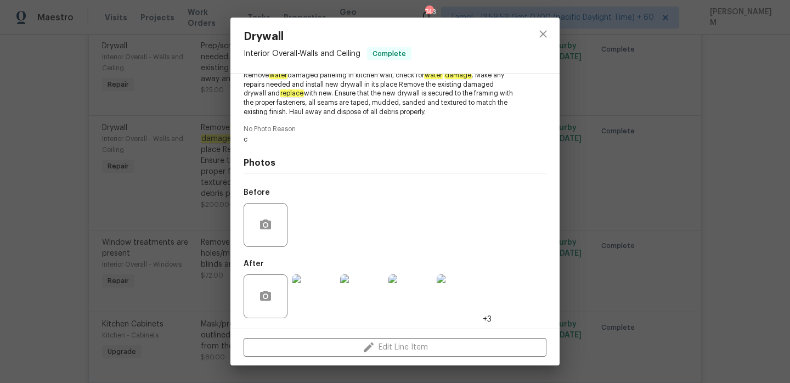
click at [319, 290] on img at bounding box center [314, 296] width 44 height 44
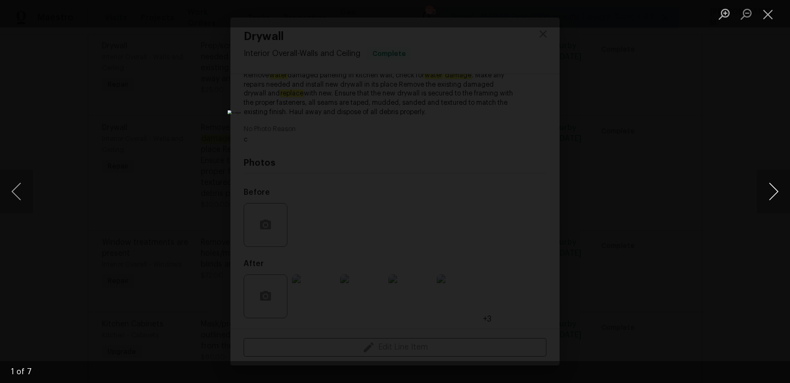
click at [777, 180] on button "Next image" at bounding box center [773, 191] width 33 height 44
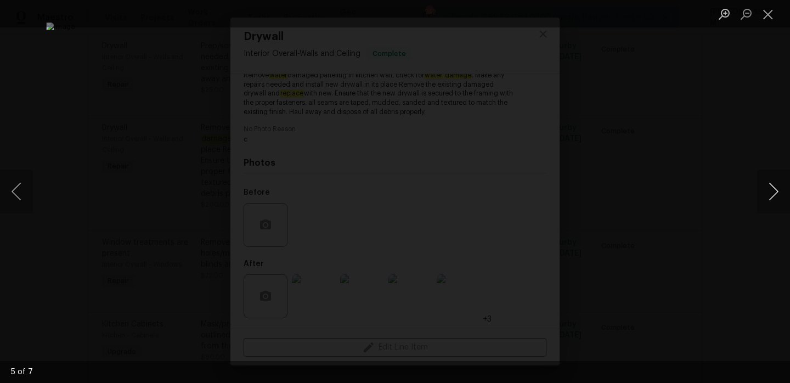
click at [772, 181] on button "Next image" at bounding box center [773, 191] width 33 height 44
click at [765, 15] on button "Close lightbox" at bounding box center [768, 13] width 22 height 19
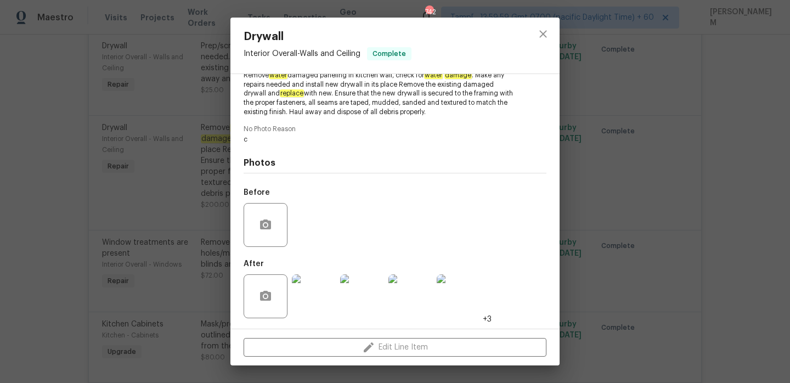
click at [148, 225] on div "Drywall Interior Overall - Walls and Ceiling Complete Vendor Padua Construction…" at bounding box center [395, 191] width 790 height 383
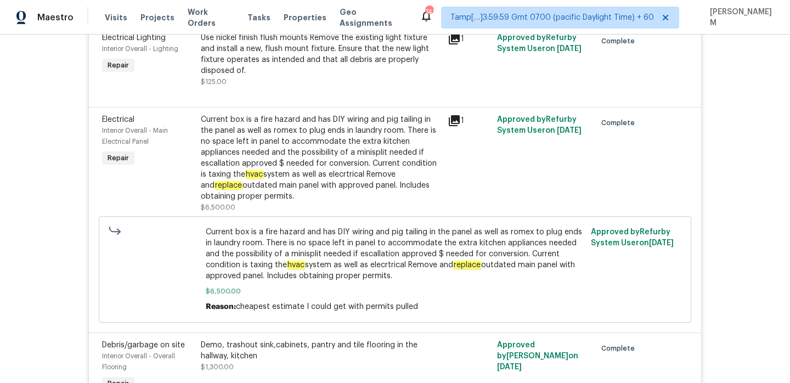
scroll to position [2256, 0]
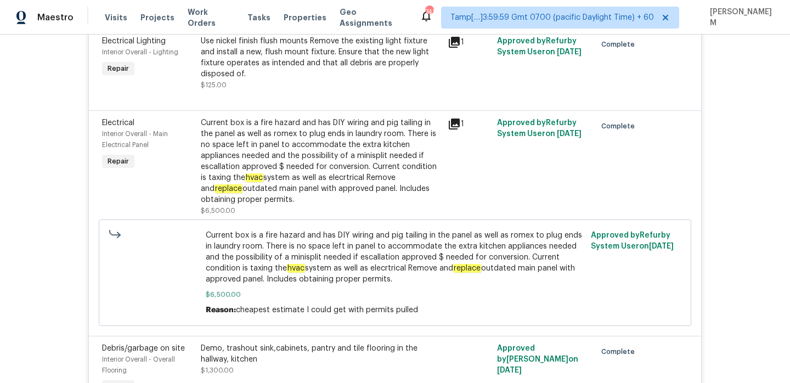
click at [305, 155] on div "Current box is a fire hazard and has DIY wiring and pig tailing in the panel as…" at bounding box center [321, 161] width 240 height 88
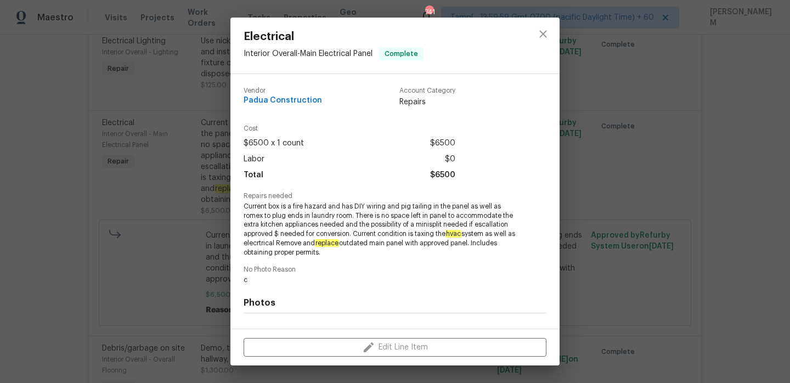
click at [150, 175] on div "Electrical Interior Overall - Main Electrical Panel Complete Vendor Padua Const…" at bounding box center [395, 191] width 790 height 383
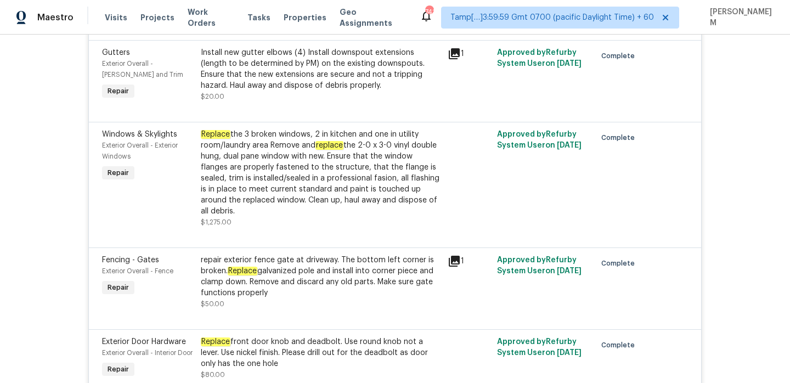
scroll to position [1033, 0]
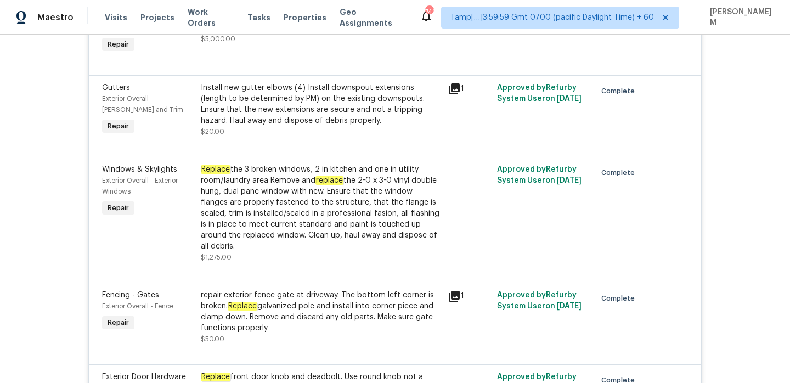
click at [251, 171] on div "Replace the 3 broken windows, 2 in kitchen and one in utility room/laundry area…" at bounding box center [321, 208] width 240 height 88
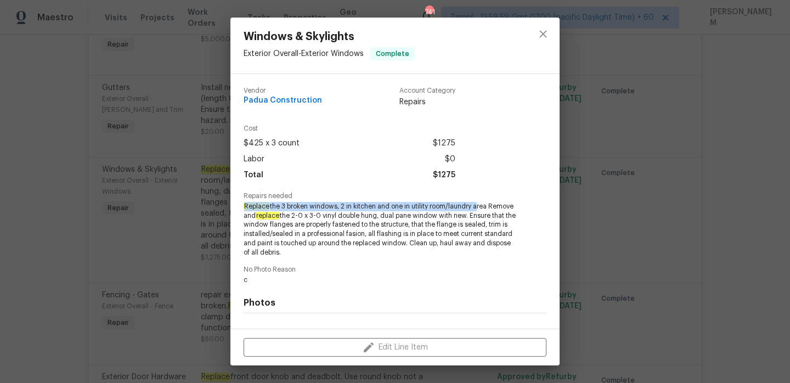
drag, startPoint x: 242, startPoint y: 206, endPoint x: 478, endPoint y: 203, distance: 235.3
click at [478, 203] on div "Vendor Padua Construction Account Category Repairs Cost $425 x 3 count $1275 La…" at bounding box center [394, 201] width 329 height 254
click at [496, 209] on span "Replace the 3 broken windows, 2 in kitchen and one in utility room/laundry area…" at bounding box center [379, 229] width 273 height 55
drag, startPoint x: 491, startPoint y: 203, endPoint x: 231, endPoint y: 209, distance: 260.0
click at [231, 209] on div "Vendor Padua Construction Account Category Repairs Cost $425 x 3 count $1275 La…" at bounding box center [394, 201] width 329 height 254
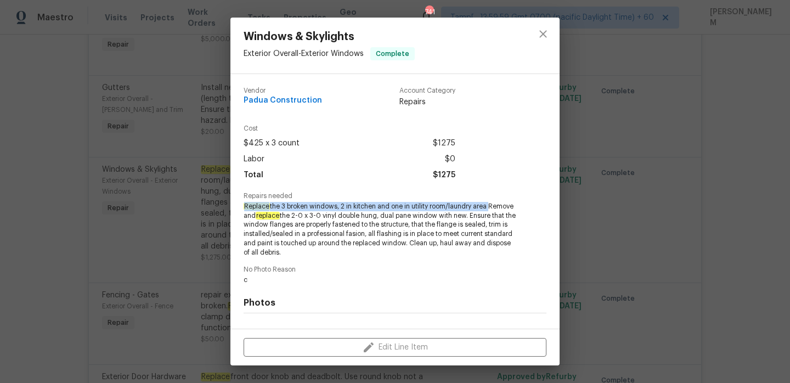
copy span "Replace the 3 broken windows, 2 in kitchen and one in utility room/laundry area"
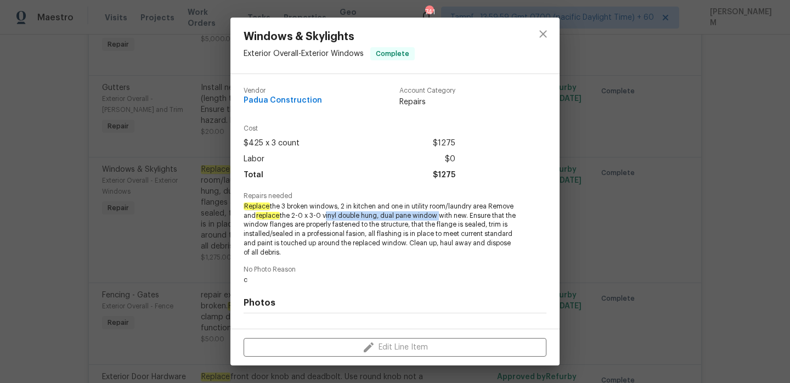
copy span "vinyl double hung, dual pane window"
drag, startPoint x: 350, startPoint y: 216, endPoint x: 465, endPoint y: 215, distance: 114.6
click at [465, 215] on span "Replace the 3 broken windows, 2 in kitchen and one in utility room/laundry area…" at bounding box center [379, 229] width 273 height 55
click at [168, 251] on div "Windows & Skylights Exterior Overall - Exterior Windows Complete Vendor Padua C…" at bounding box center [395, 191] width 790 height 383
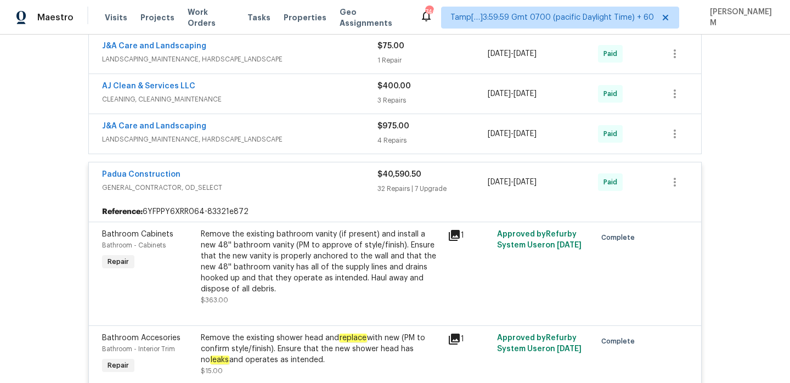
scroll to position [276, 0]
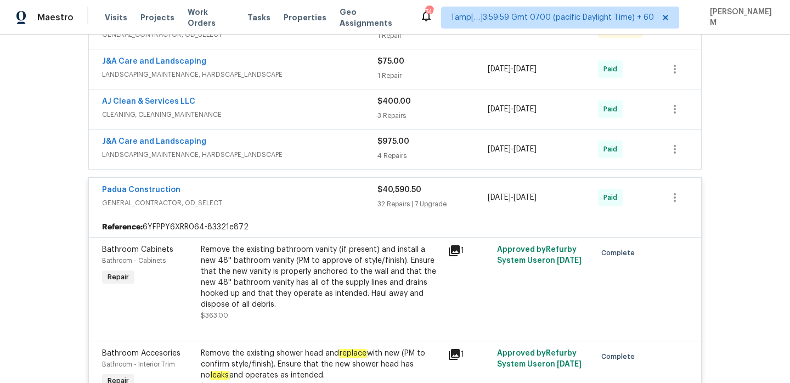
click at [363, 142] on div "J&A Care and Landscaping" at bounding box center [239, 142] width 275 height 13
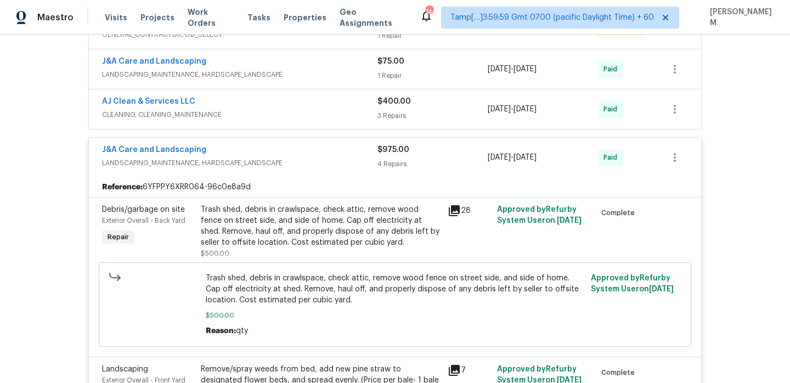
scroll to position [236, 0]
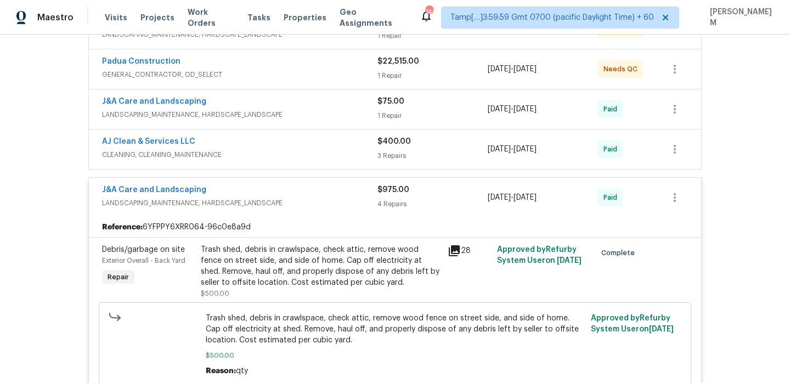
click at [337, 144] on div "AJ Clean & Services LLC" at bounding box center [239, 142] width 275 height 13
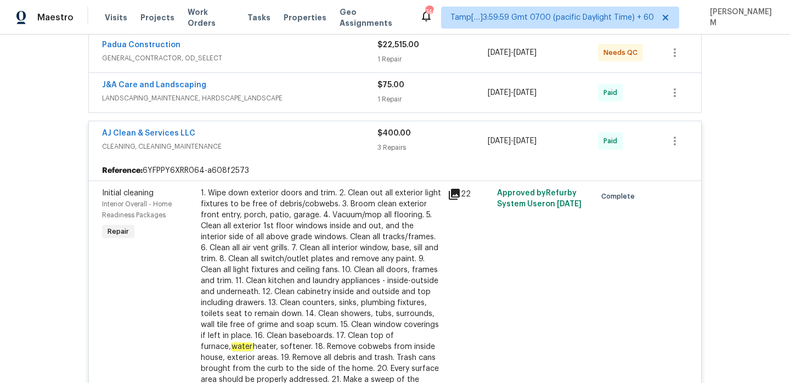
scroll to position [229, 0]
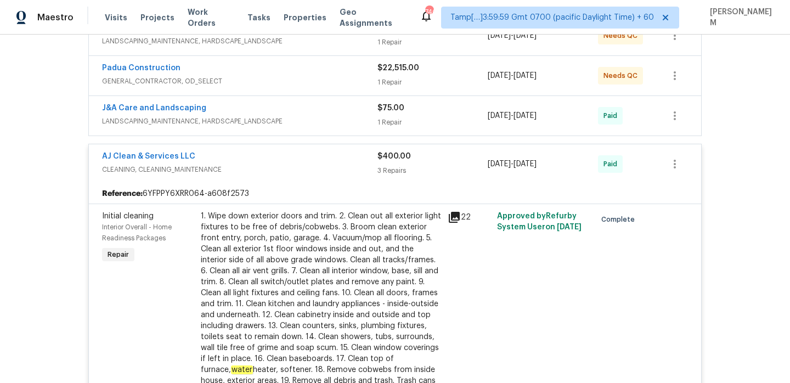
click at [335, 160] on div "AJ Clean & Services LLC" at bounding box center [239, 157] width 275 height 13
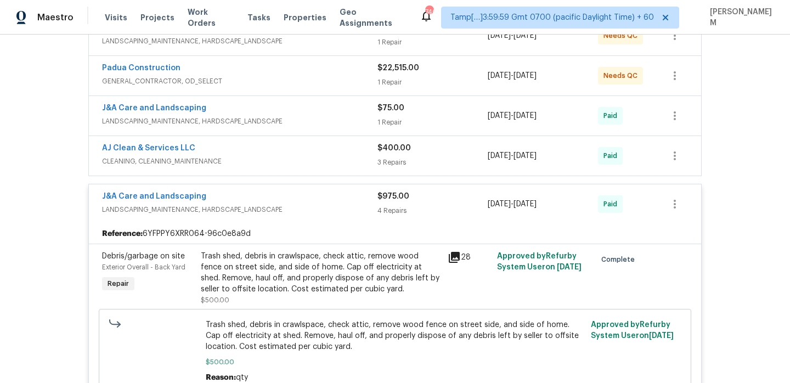
click at [330, 121] on span "LANDSCAPING_MAINTENANCE, HARDSCAPE_LANDSCAPE" at bounding box center [239, 121] width 275 height 11
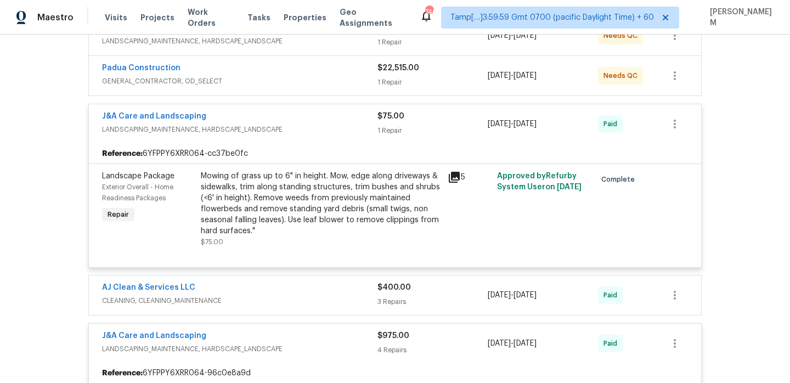
click at [335, 71] on div "Padua Construction" at bounding box center [239, 69] width 275 height 13
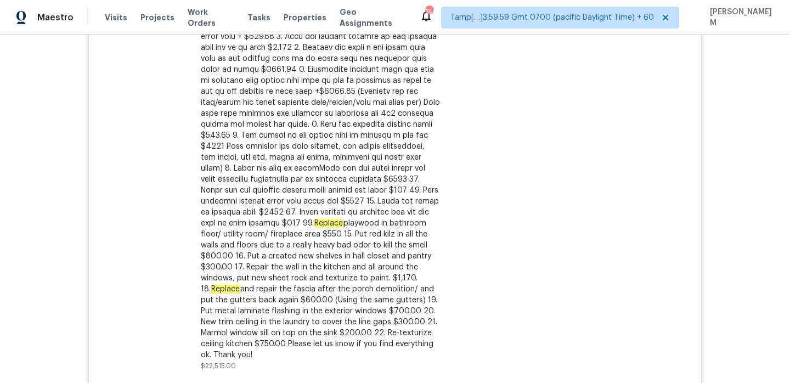
scroll to position [387, 0]
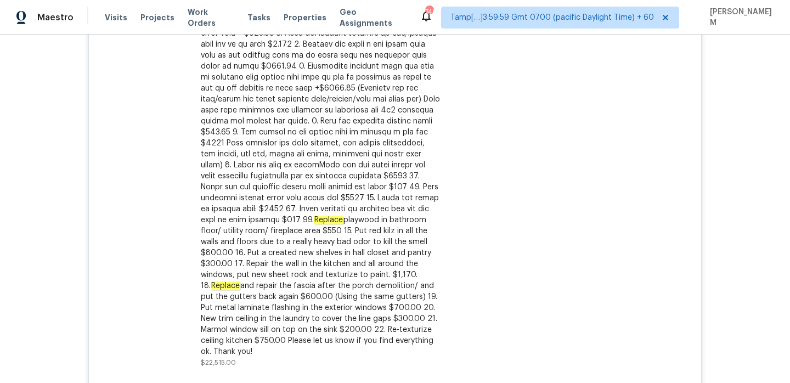
click at [362, 210] on div "Replace playwood in bathroom floor/ utility room/ fireplace area $550 15. Put r…" at bounding box center [321, 165] width 240 height 384
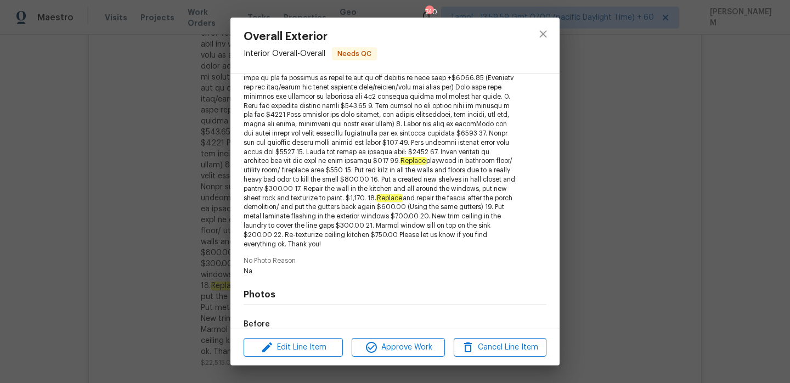
scroll to position [325, 0]
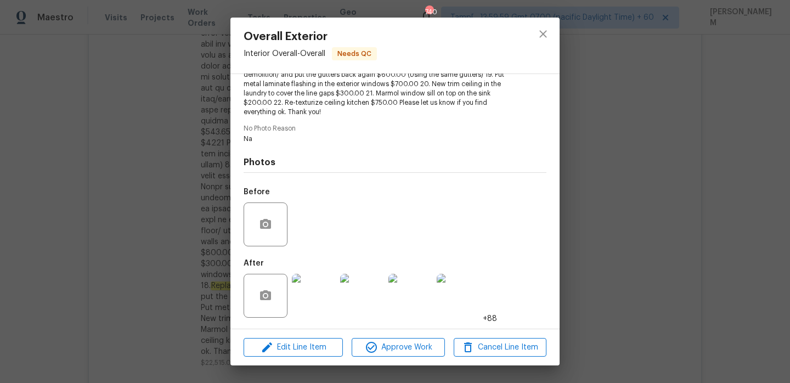
click at [324, 310] on img at bounding box center [314, 296] width 44 height 44
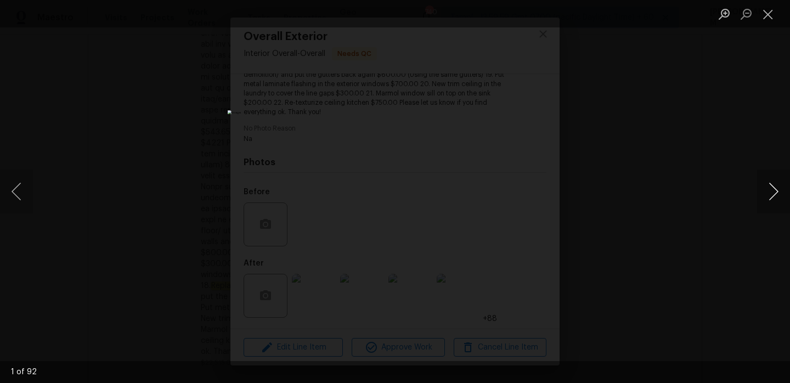
click at [772, 198] on button "Next image" at bounding box center [773, 191] width 33 height 44
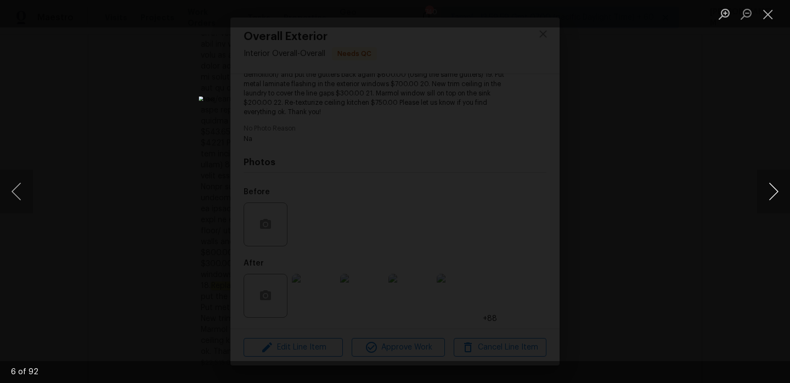
click at [772, 198] on button "Next image" at bounding box center [773, 191] width 33 height 44
click at [776, 18] on button "Close lightbox" at bounding box center [768, 13] width 22 height 19
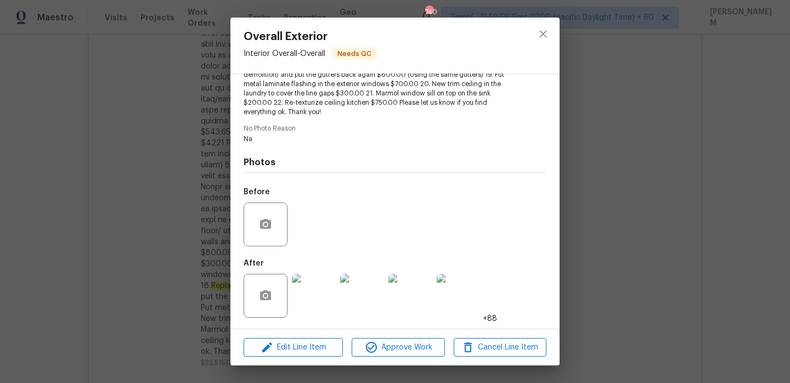
click at [216, 219] on div "Overall Exterior Interior Overall - Overall Needs QC Vendor Padua Construction …" at bounding box center [395, 191] width 790 height 383
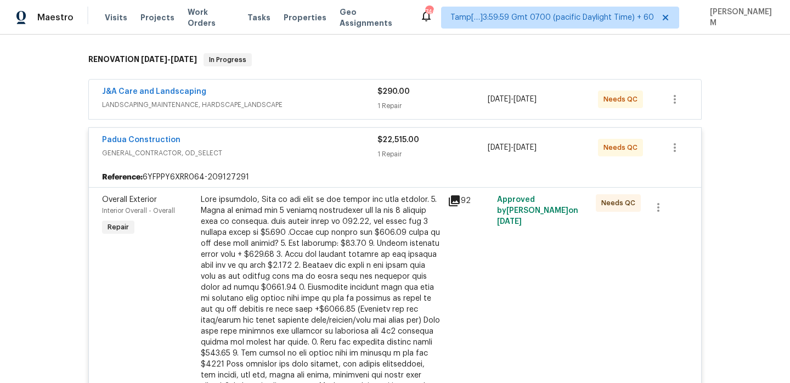
scroll to position [155, 0]
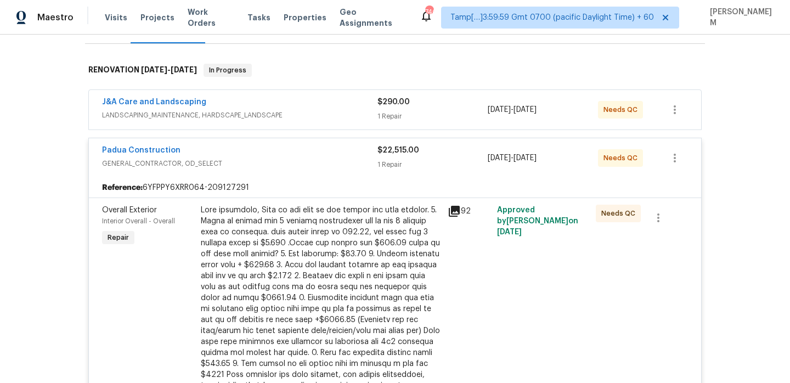
click at [259, 114] on span "LANDSCAPING_MAINTENANCE, HARDSCAPE_LANDSCAPE" at bounding box center [239, 115] width 275 height 11
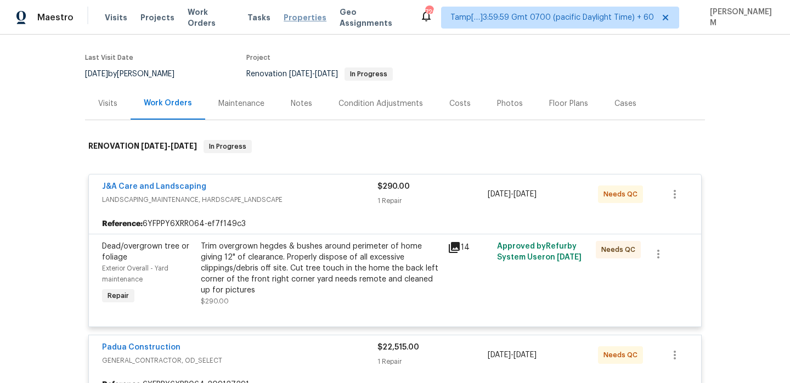
scroll to position [39, 0]
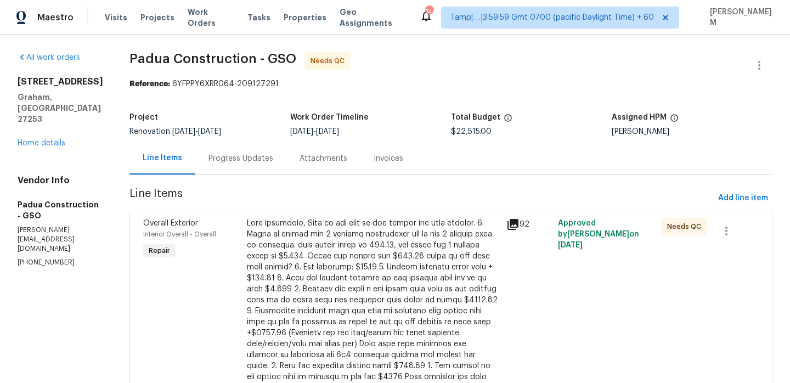
click at [216, 160] on div "Progress Updates" at bounding box center [240, 158] width 65 height 11
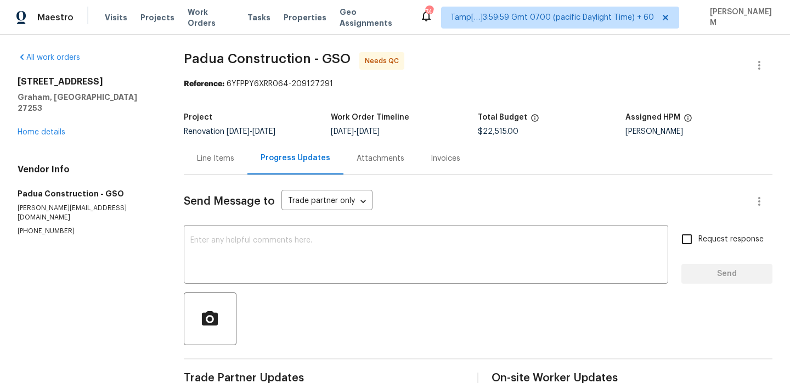
click at [223, 149] on div "Line Items" at bounding box center [216, 158] width 64 height 32
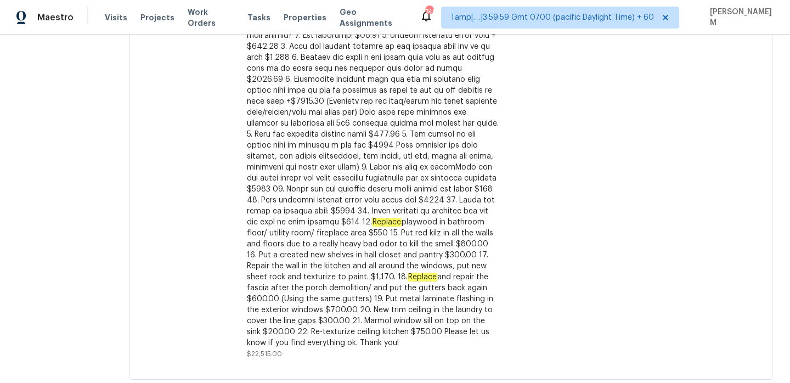
scroll to position [231, 0]
click at [337, 242] on div "Replace playwood in bathroom floor/ utility room/ fireplace area $550 15. Put r…" at bounding box center [373, 168] width 253 height 362
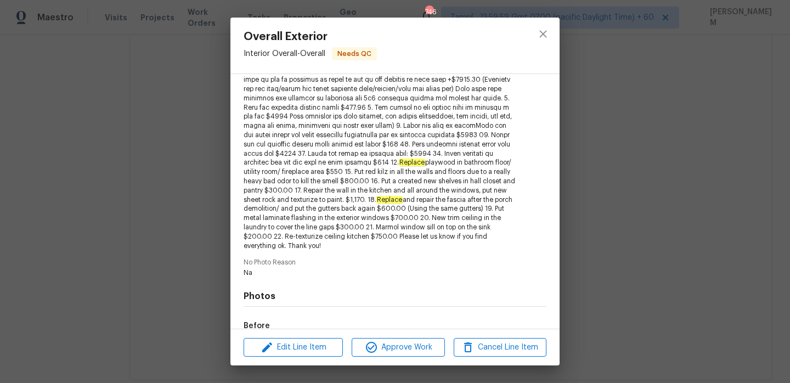
scroll to position [189, 0]
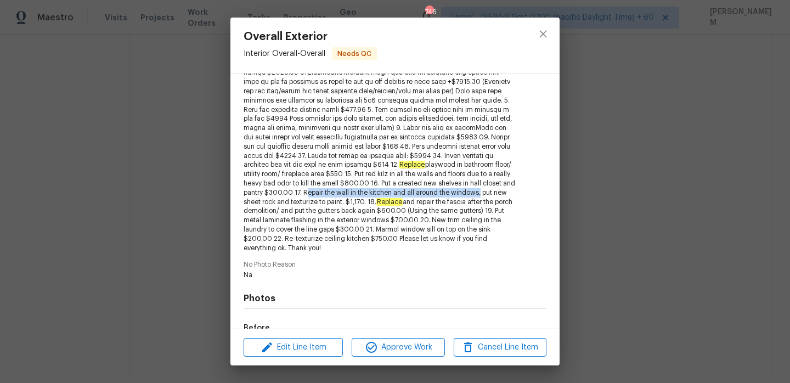
drag, startPoint x: 281, startPoint y: 192, endPoint x: 456, endPoint y: 189, distance: 174.9
click at [457, 189] on span "Replace playwood in bathroom floor/ utility room/ fireplace area $550 15. Put r…" at bounding box center [379, 133] width 273 height 240
copy span "Repair the wall in the kitchen and all around the windows"
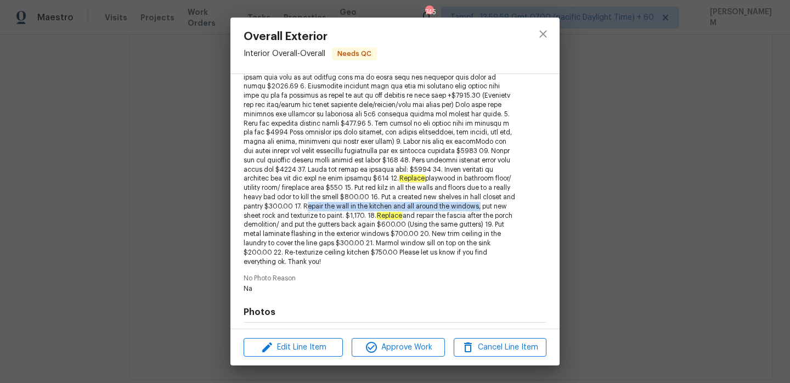
scroll to position [171, 0]
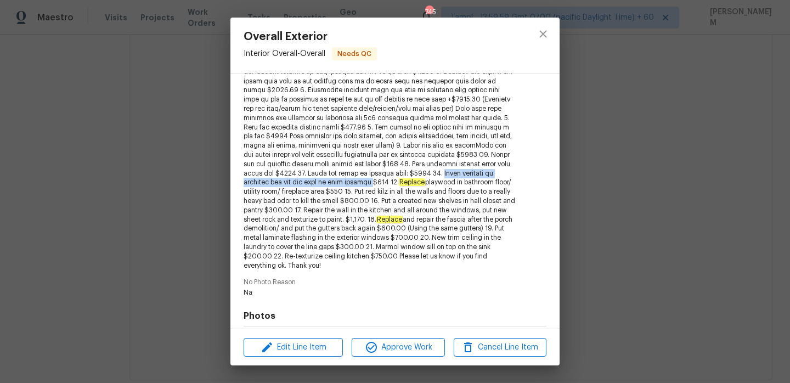
drag, startPoint x: 428, startPoint y: 174, endPoint x: 351, endPoint y: 183, distance: 76.8
click at [351, 183] on span "Replace playwood in bathroom floor/ utility room/ fireplace area $550 15. Put r…" at bounding box center [379, 151] width 273 height 240
click at [161, 230] on div "Overall Exterior Interior Overall - Overall Needs QC Vendor Padua Construction …" at bounding box center [395, 191] width 790 height 383
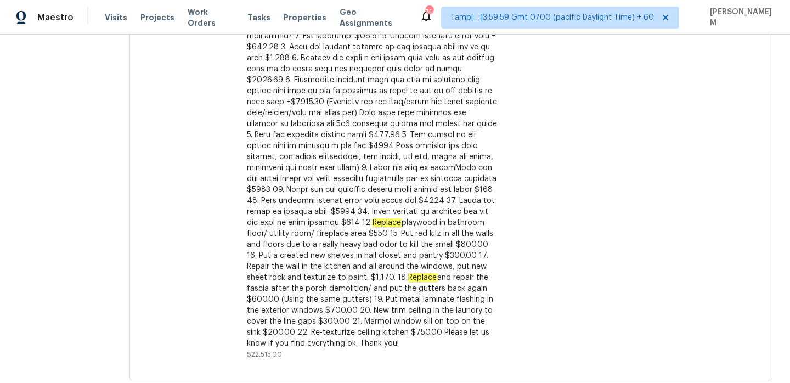
click at [298, 219] on div "Replace playwood in bathroom floor/ utility room/ fireplace area $550 15. Put r…" at bounding box center [373, 168] width 253 height 362
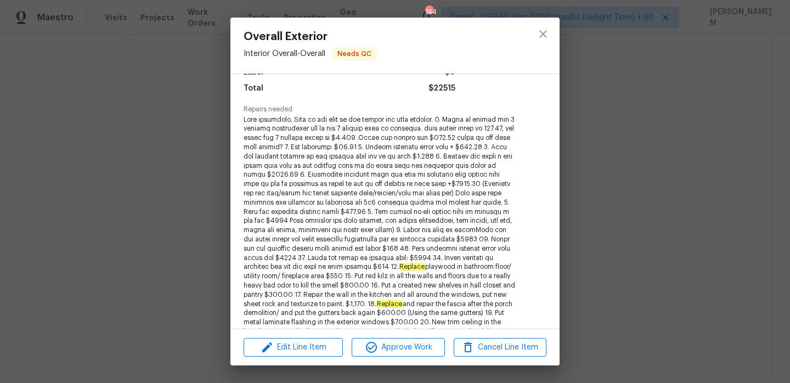
scroll to position [90, 0]
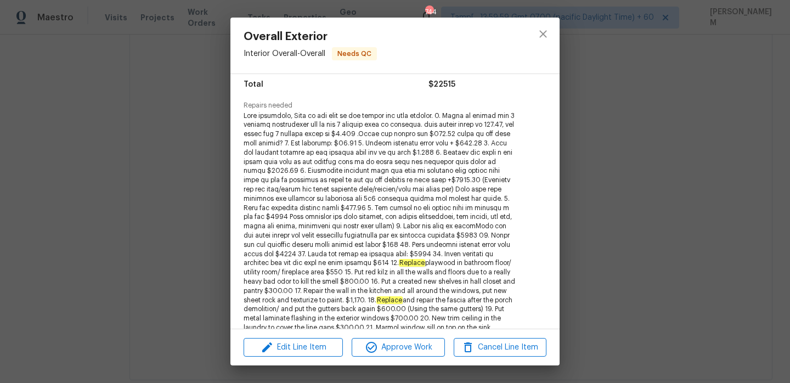
click at [243, 161] on span "Replace playwood in bathroom floor/ utility room/ fireplace area $550 15. Put r…" at bounding box center [379, 231] width 273 height 240
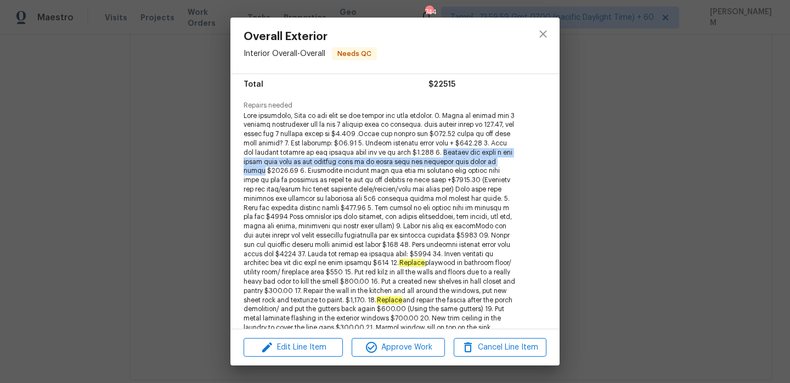
drag, startPoint x: 469, startPoint y: 152, endPoint x: 270, endPoint y: 169, distance: 200.3
click at [270, 169] on span "Replace playwood in bathroom floor/ utility room/ fireplace area $550 15. Put r…" at bounding box center [379, 231] width 273 height 240
copy span "Created and frame a new floor with step in the laundry room to be level with th…"
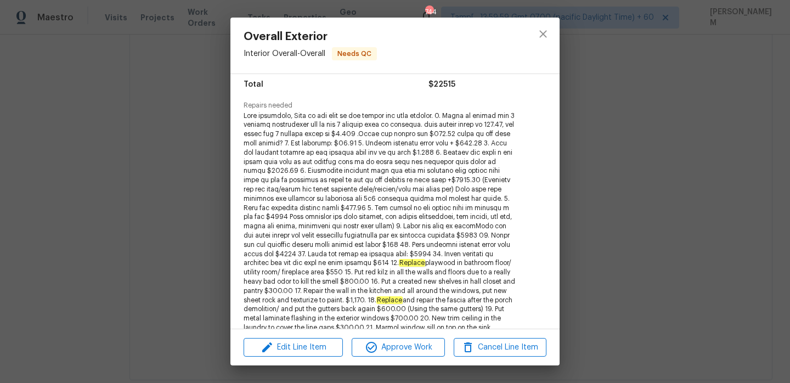
click at [180, 191] on div "Overall Exterior Interior Overall - Overall Needs QC Vendor Padua Construction …" at bounding box center [395, 191] width 790 height 383
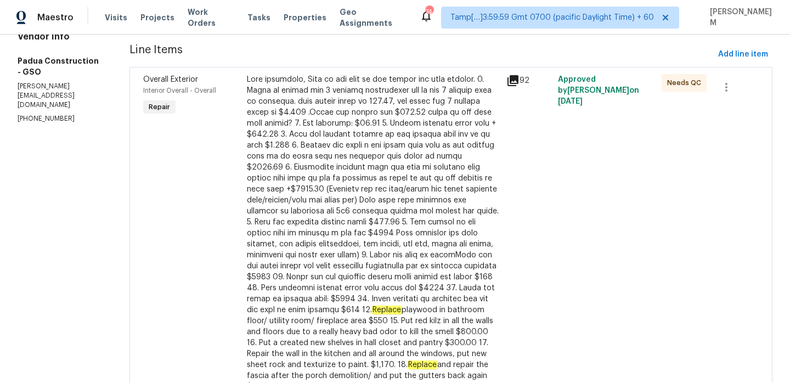
scroll to position [0, 0]
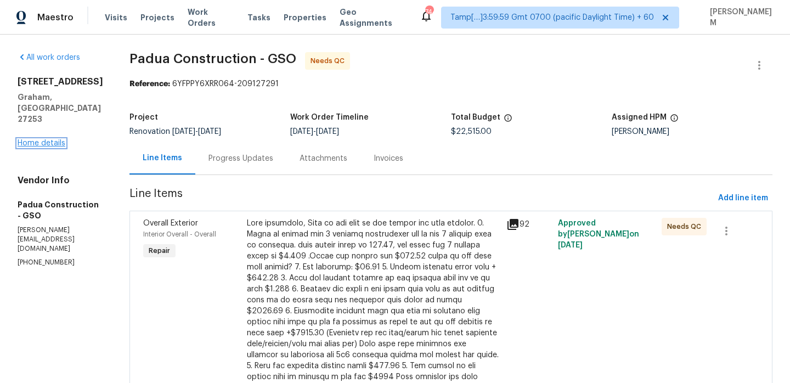
click at [48, 147] on link "Home details" at bounding box center [42, 143] width 48 height 8
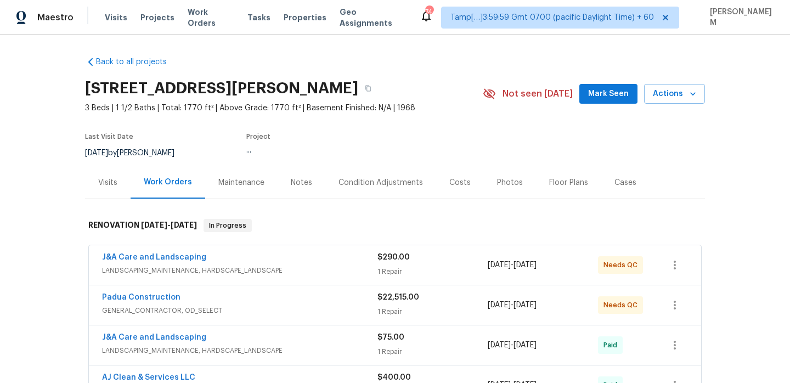
click at [290, 271] on span "LANDSCAPING_MAINTENANCE, HARDSCAPE_LANDSCAPE" at bounding box center [239, 270] width 275 height 11
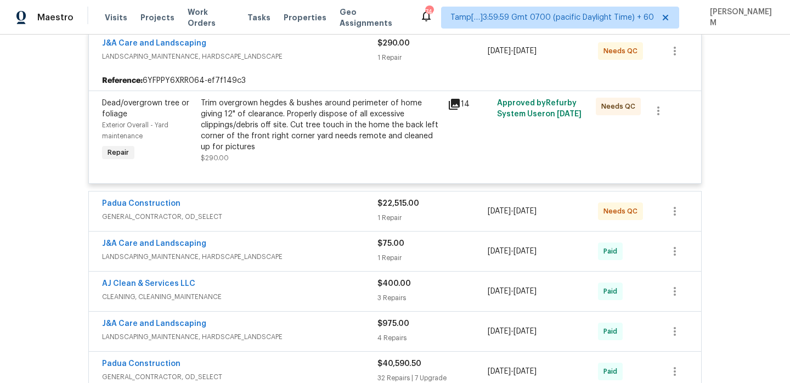
scroll to position [247, 0]
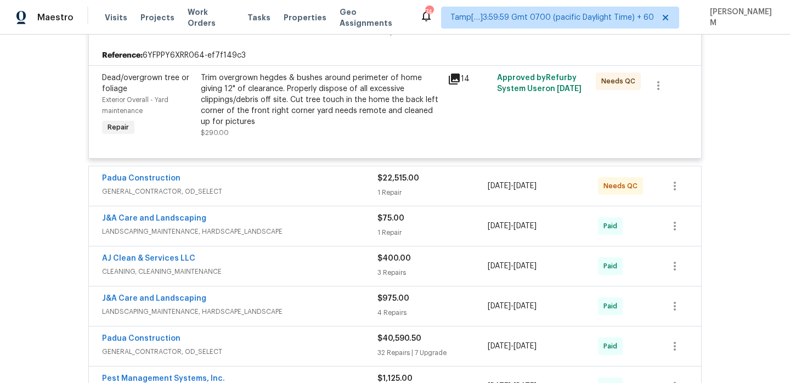
click at [283, 190] on span "GENERAL_CONTRACTOR, OD_SELECT" at bounding box center [239, 191] width 275 height 11
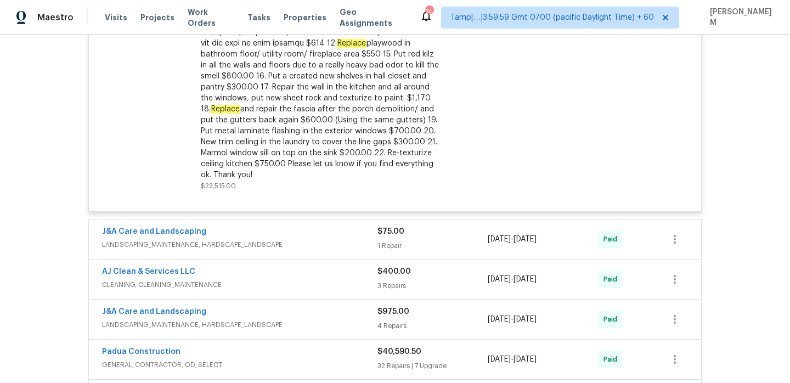
scroll to position [693, 0]
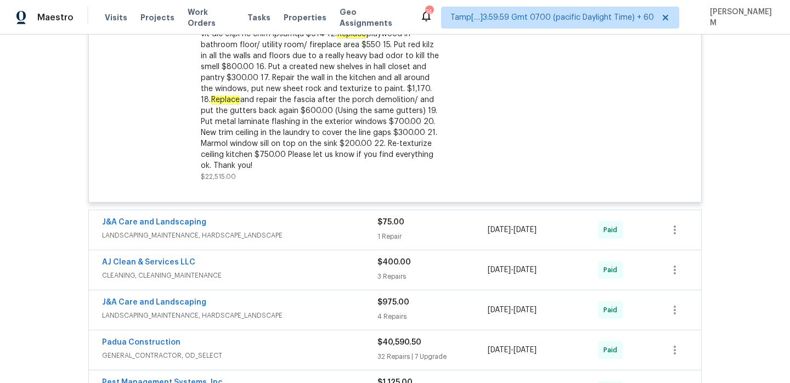
click at [326, 230] on span "LANDSCAPING_MAINTENANCE, HARDSCAPE_LANDSCAPE" at bounding box center [239, 235] width 275 height 11
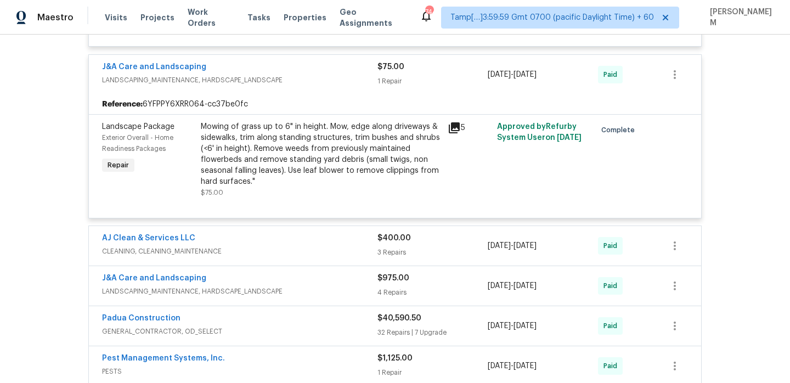
scroll to position [853, 0]
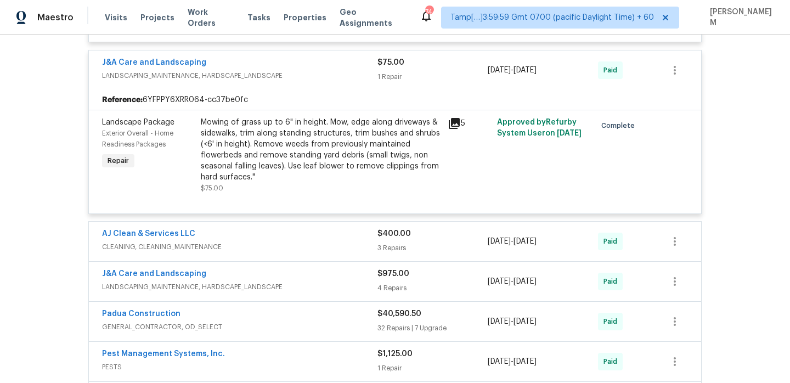
click at [338, 241] on span "CLEANING, CLEANING_MAINTENANCE" at bounding box center [239, 246] width 275 height 11
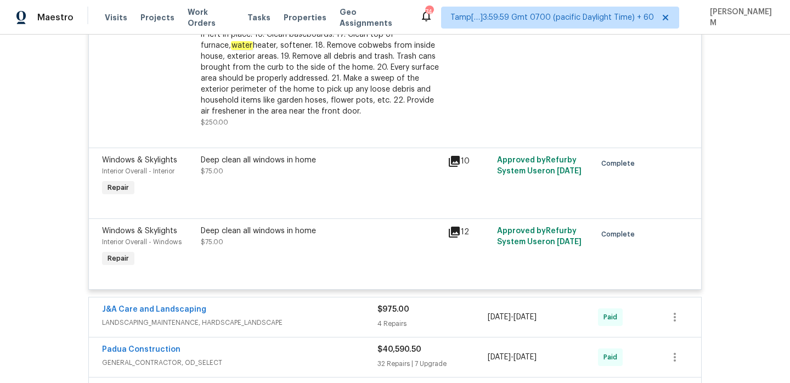
click at [360, 307] on div "J&A Care and Landscaping" at bounding box center [239, 310] width 275 height 13
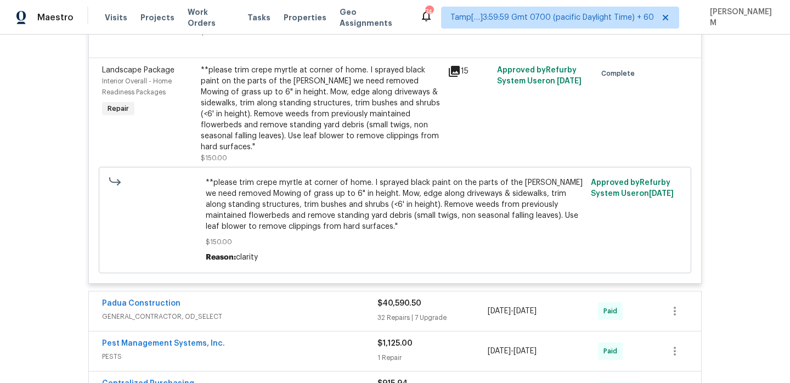
scroll to position [1887, 0]
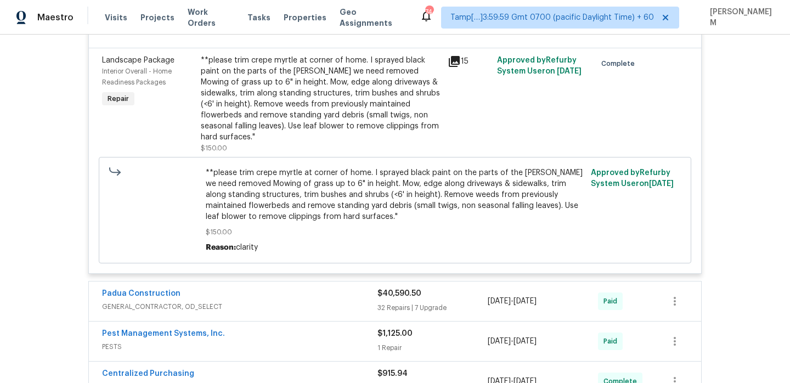
click at [312, 288] on div "Padua Construction" at bounding box center [239, 294] width 275 height 13
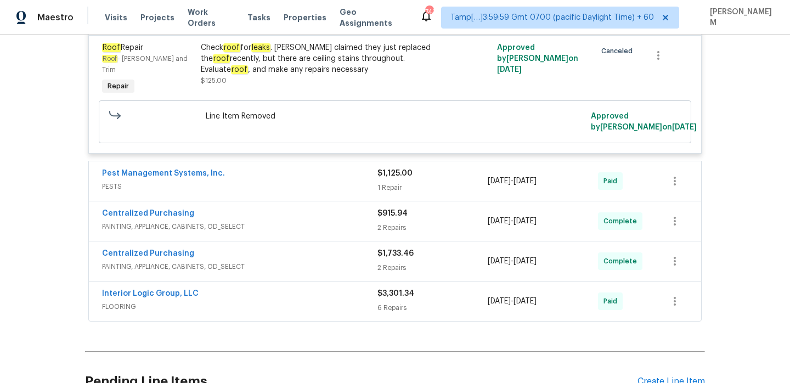
scroll to position [5650, 0]
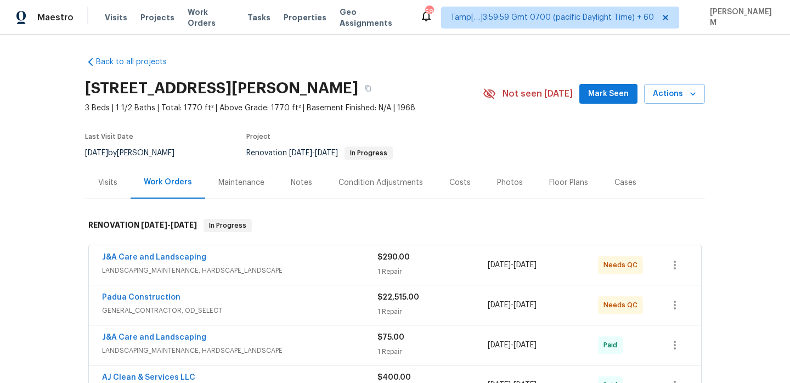
scroll to position [446, 0]
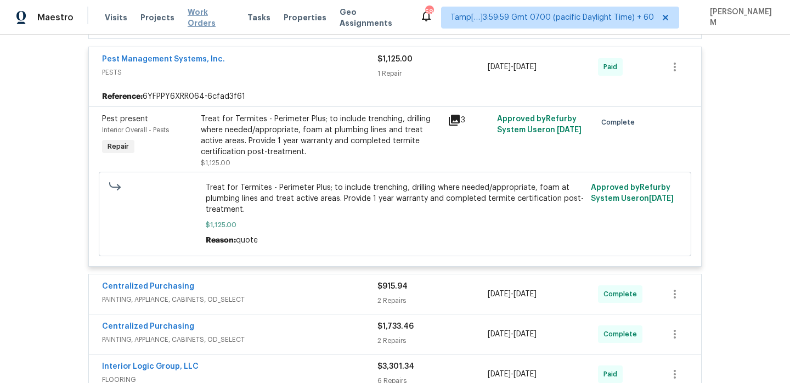
click at [196, 21] on span "Work Orders" at bounding box center [211, 18] width 47 height 22
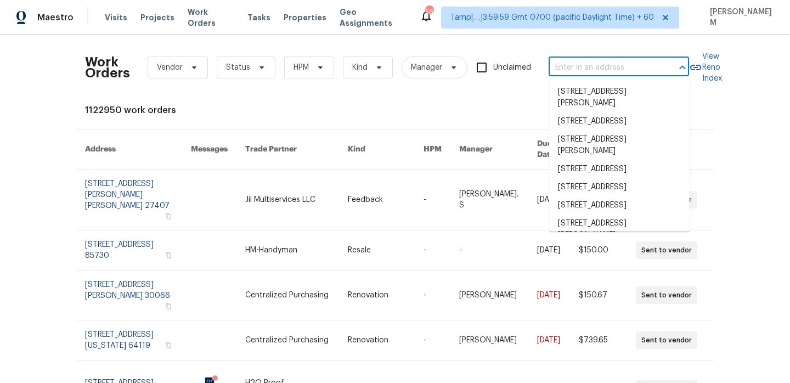
click at [566, 66] on input "text" at bounding box center [603, 67] width 110 height 17
paste input "309 SE Shawn Ct Blue Springs, MO 64014"
type input "309 SE Shawn Ct Blue Springs, MO 64014"
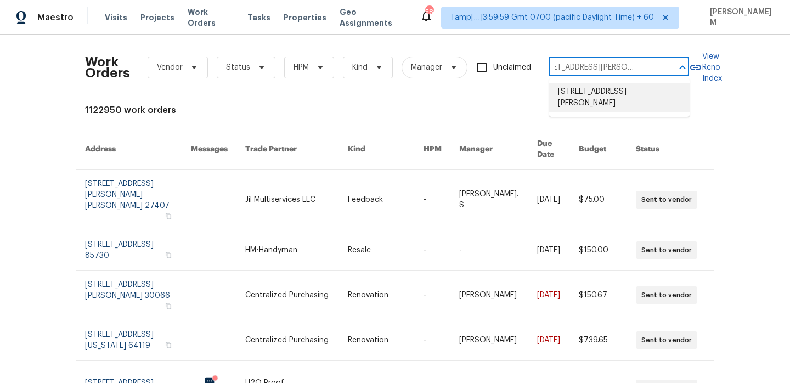
click at [591, 95] on li "309 SE Shawn Ct, Blue Springs, MO 64014" at bounding box center [619, 98] width 140 height 30
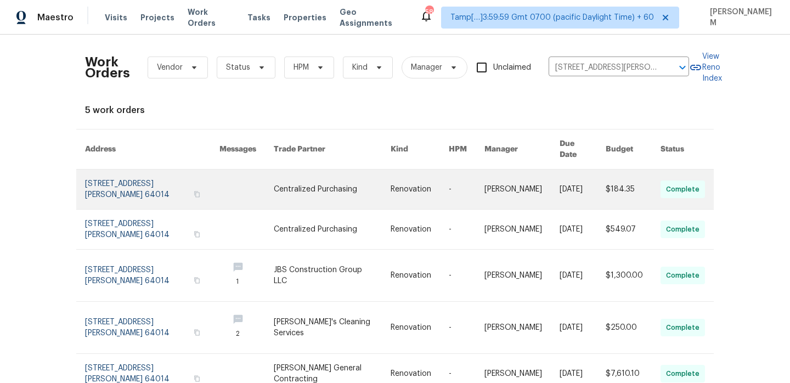
click at [405, 173] on link at bounding box center [419, 188] width 58 height 39
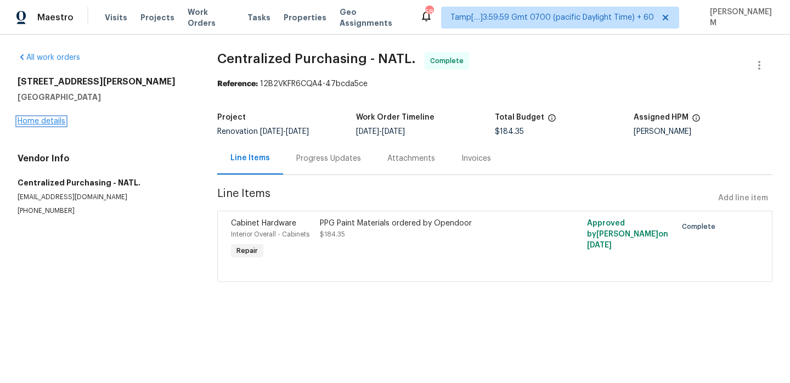
click at [46, 122] on link "Home details" at bounding box center [42, 121] width 48 height 8
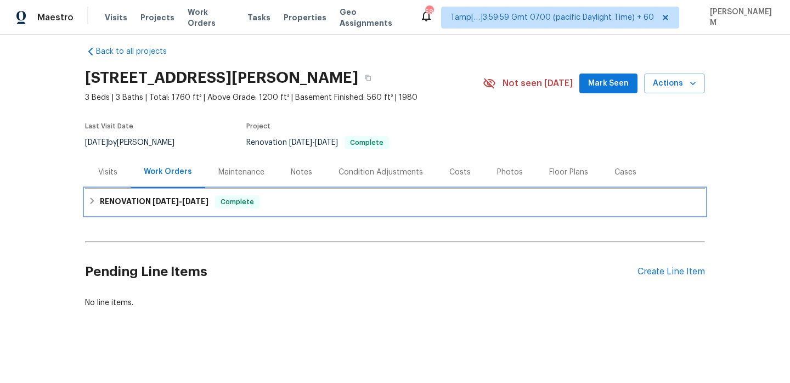
click at [273, 202] on div "RENOVATION 8/27/25 - 9/9/25 Complete" at bounding box center [394, 201] width 613 height 13
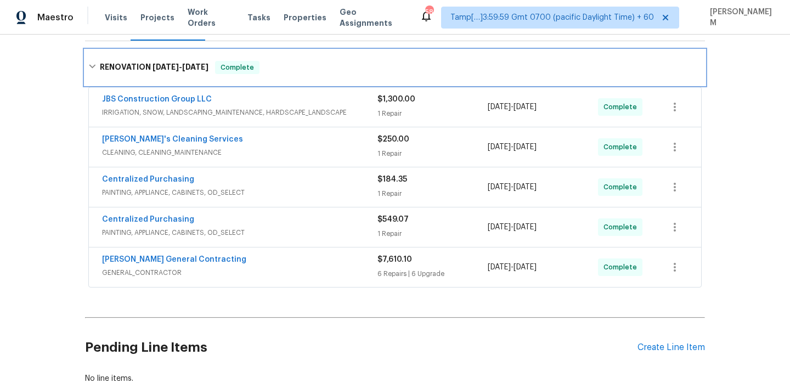
scroll to position [158, 0]
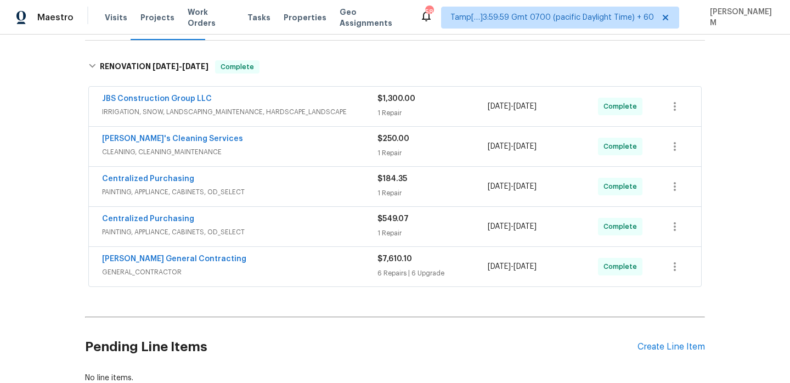
click at [305, 99] on div "JBS Construction Group LLC" at bounding box center [239, 99] width 275 height 13
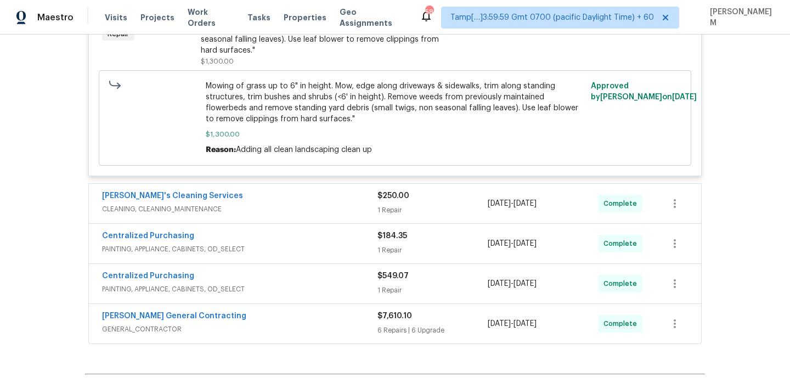
scroll to position [333, 0]
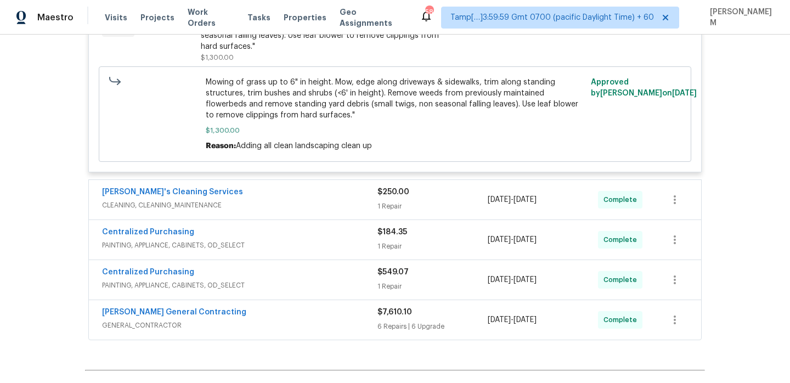
click at [365, 200] on span "CLEANING, CLEANING_MAINTENANCE" at bounding box center [239, 205] width 275 height 11
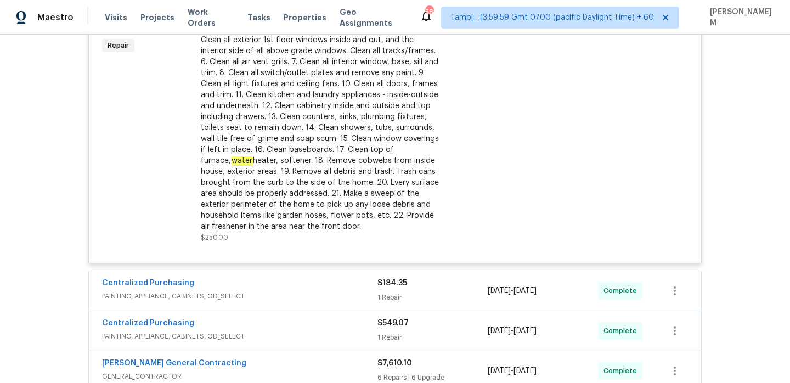
scroll to position [600, 0]
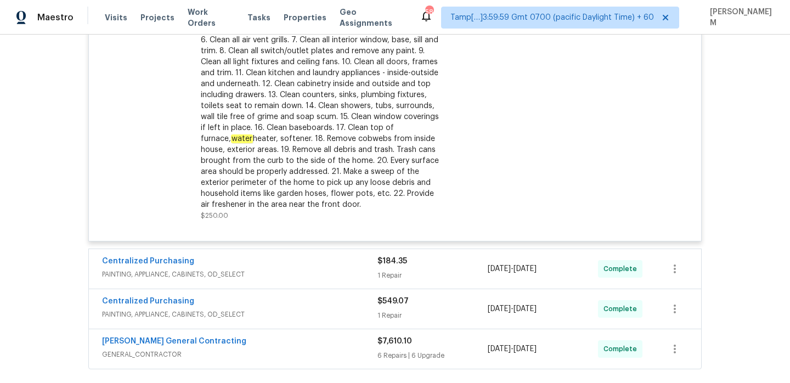
click at [342, 267] on div "Centralized Purchasing" at bounding box center [239, 262] width 275 height 13
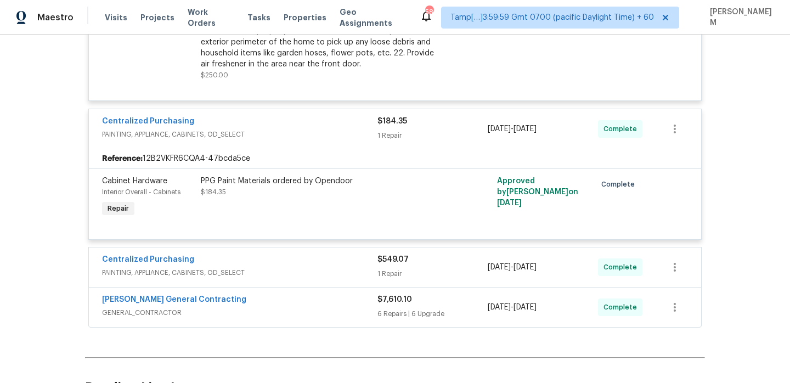
click at [334, 267] on div "Centralized Purchasing" at bounding box center [239, 260] width 275 height 13
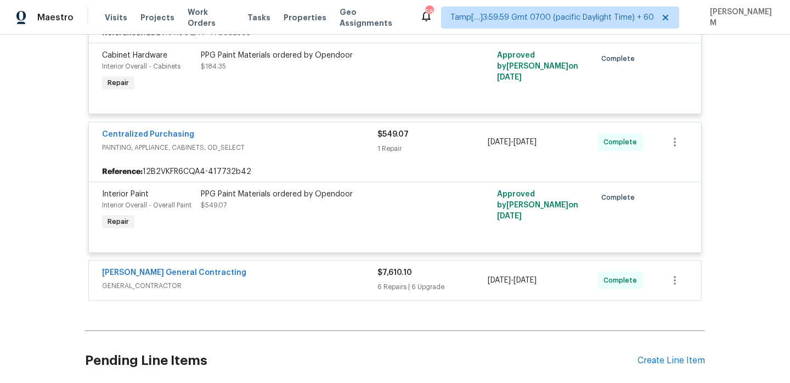
click at [329, 282] on span "GENERAL_CONTRACTOR" at bounding box center [239, 285] width 275 height 11
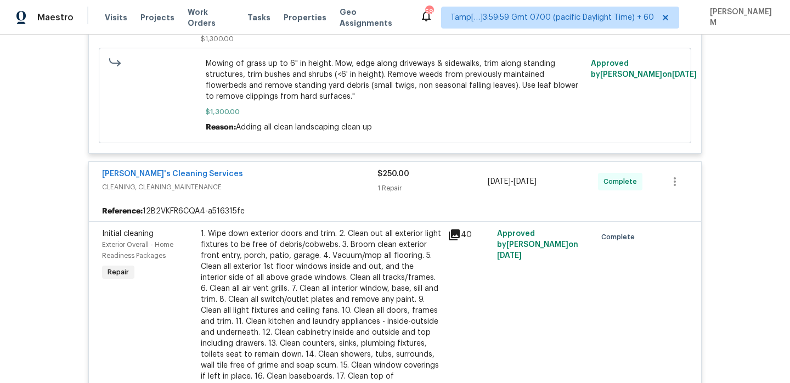
scroll to position [0, 0]
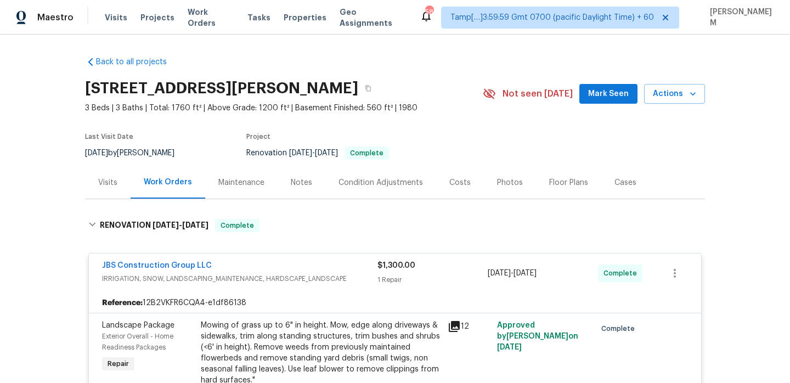
click at [100, 197] on div "Visits" at bounding box center [108, 182] width 46 height 32
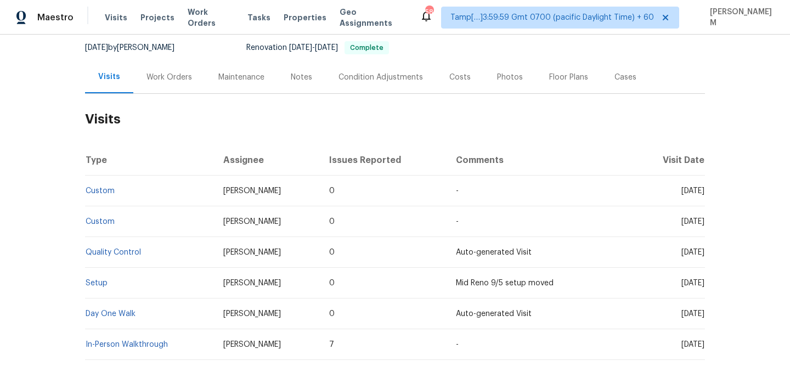
scroll to position [157, 0]
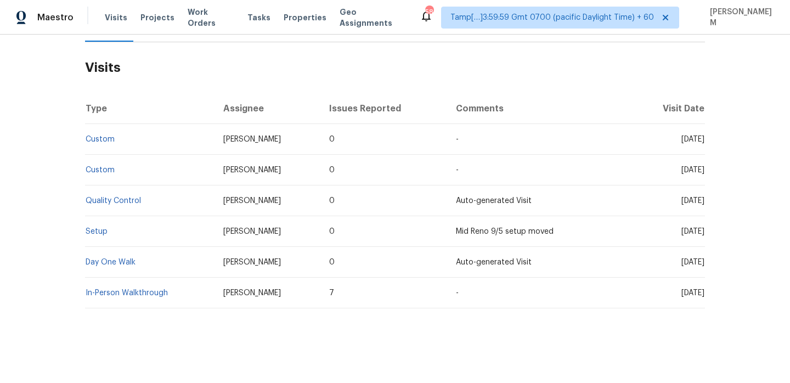
click at [98, 235] on td "Setup" at bounding box center [149, 231] width 129 height 31
click at [99, 231] on link "Setup" at bounding box center [97, 232] width 22 height 8
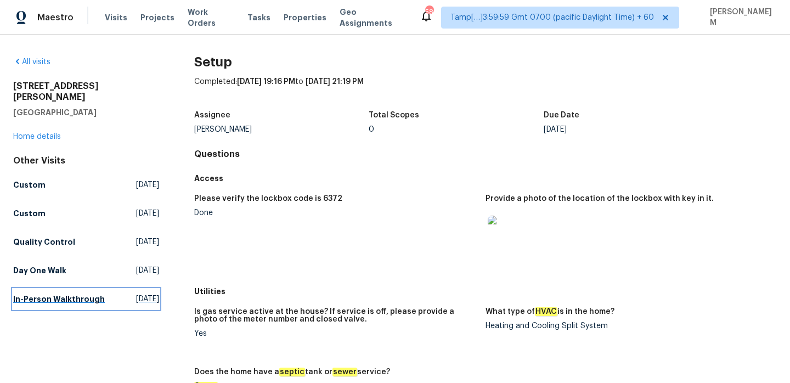
click at [49, 293] on h5 "In-Person Walkthrough" at bounding box center [59, 298] width 92 height 11
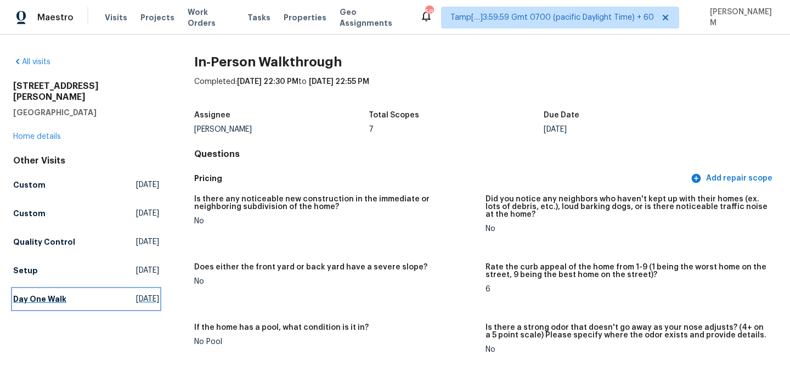
click at [41, 294] on link "Day One Walk Mon, Aug 25 2025" at bounding box center [86, 299] width 146 height 20
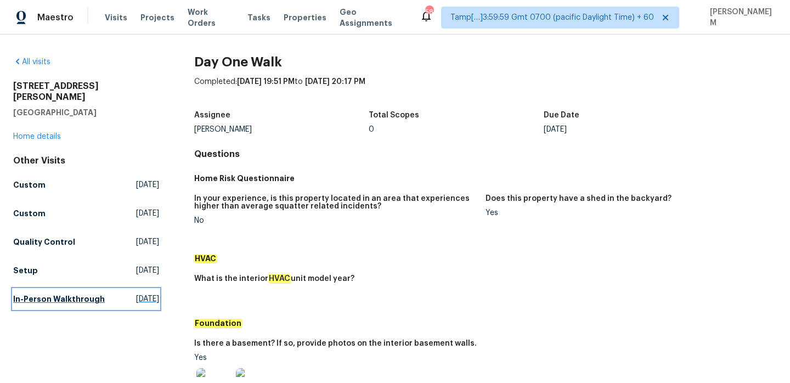
click at [69, 293] on h5 "In-Person Walkthrough" at bounding box center [59, 298] width 92 height 11
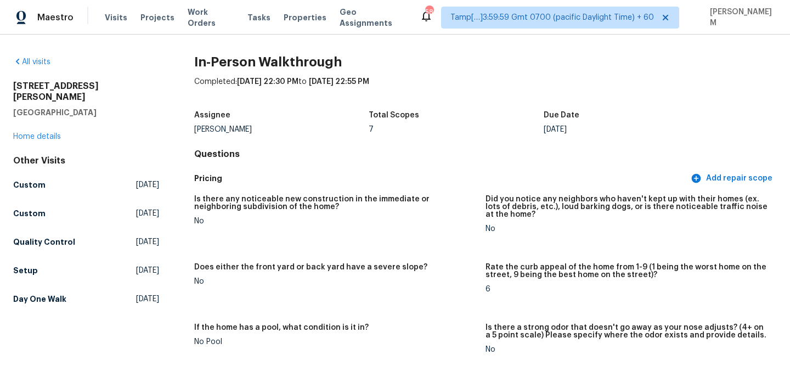
click at [305, 264] on h5 "Does either the front yard or back yard have a severe slope?" at bounding box center [310, 267] width 233 height 8
click at [50, 133] on link "Home details" at bounding box center [37, 137] width 48 height 8
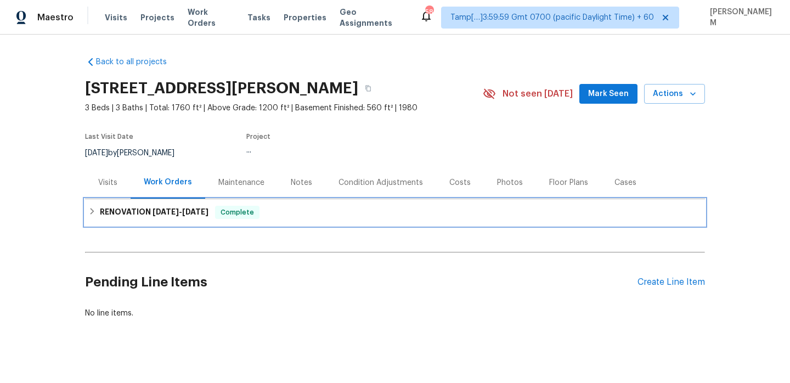
click at [254, 218] on div "Complete" at bounding box center [237, 212] width 44 height 13
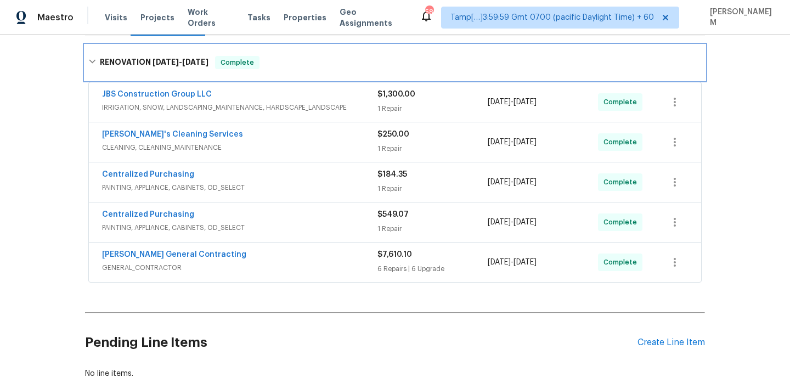
scroll to position [168, 0]
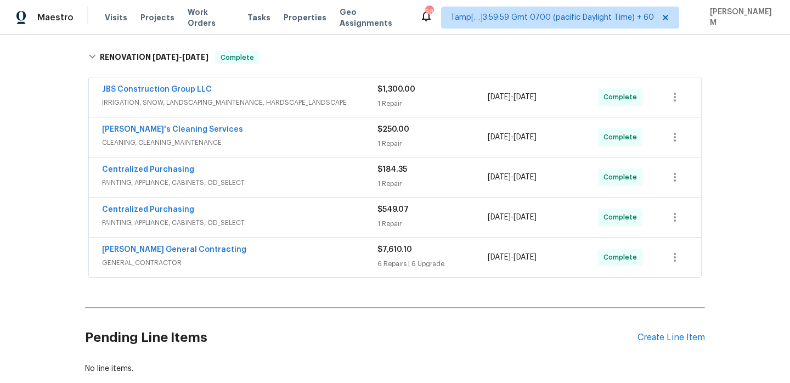
click at [305, 259] on span "GENERAL_CONTRACTOR" at bounding box center [239, 262] width 275 height 11
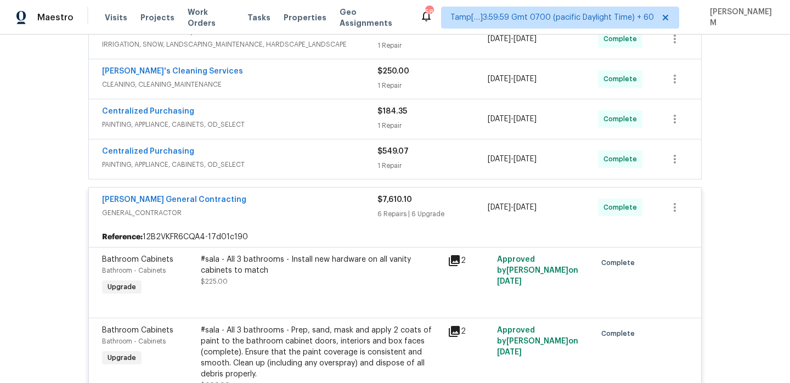
scroll to position [114, 0]
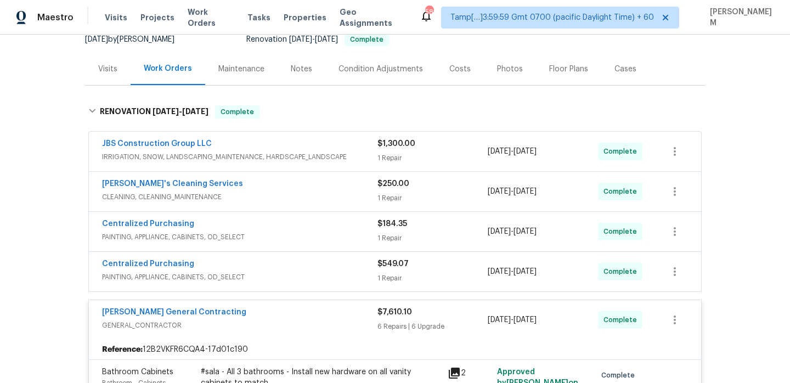
click at [303, 268] on div "Centralized Purchasing" at bounding box center [239, 264] width 275 height 13
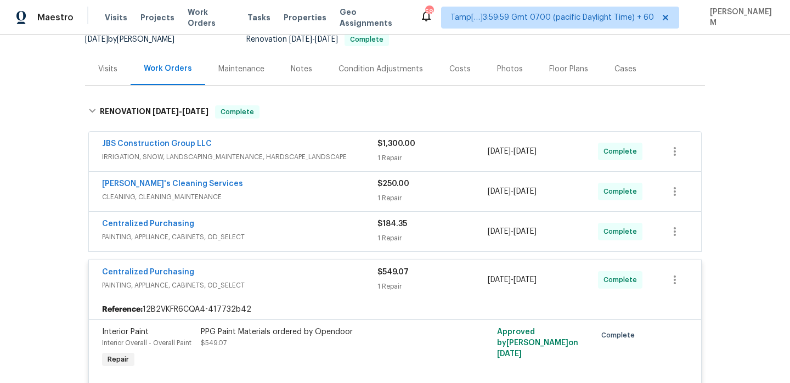
click at [294, 228] on div "Centralized Purchasing" at bounding box center [239, 224] width 275 height 13
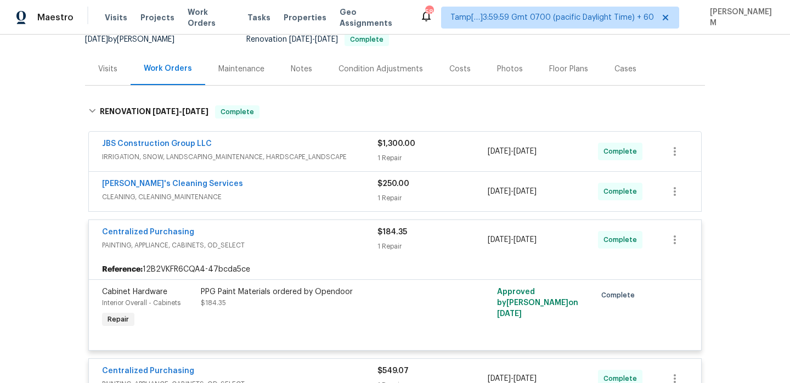
click at [283, 193] on span "CLEANING, CLEANING_MAINTENANCE" at bounding box center [239, 196] width 275 height 11
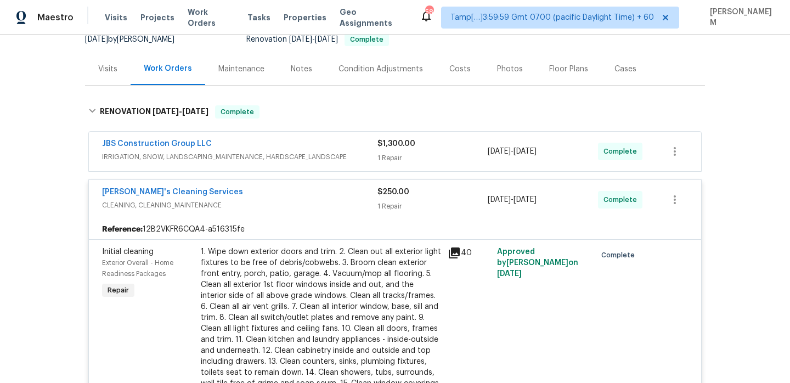
click at [283, 149] on div "JBS Construction Group LLC" at bounding box center [239, 144] width 275 height 13
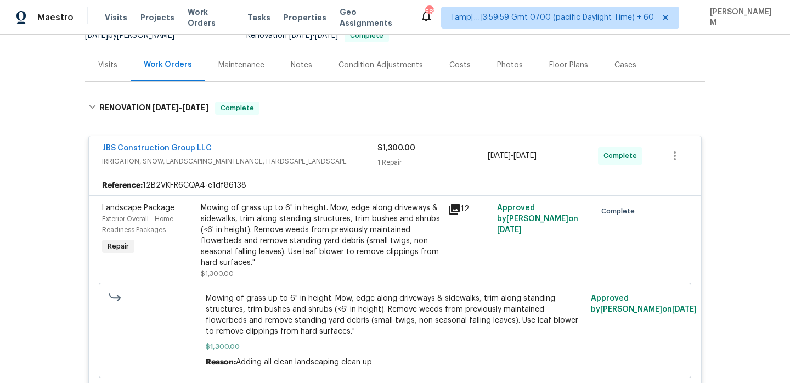
scroll to position [0, 0]
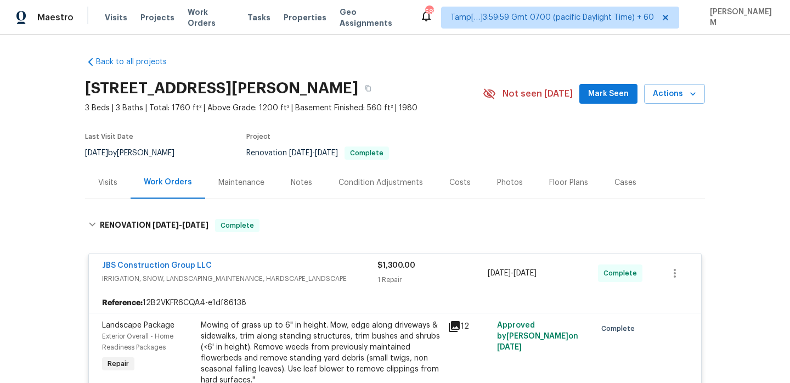
click at [114, 185] on div "Visits" at bounding box center [107, 182] width 19 height 11
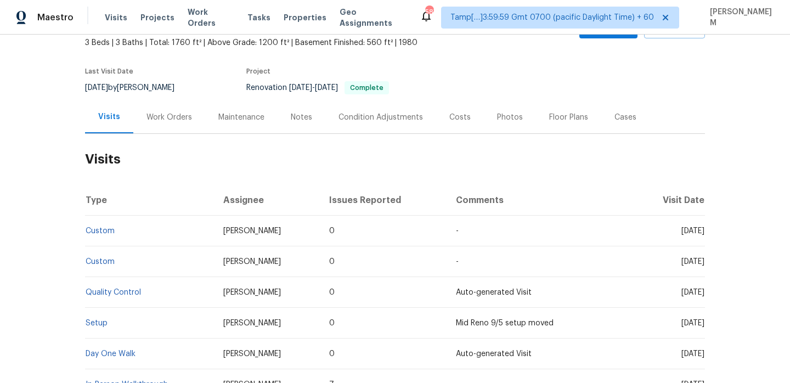
scroll to position [157, 0]
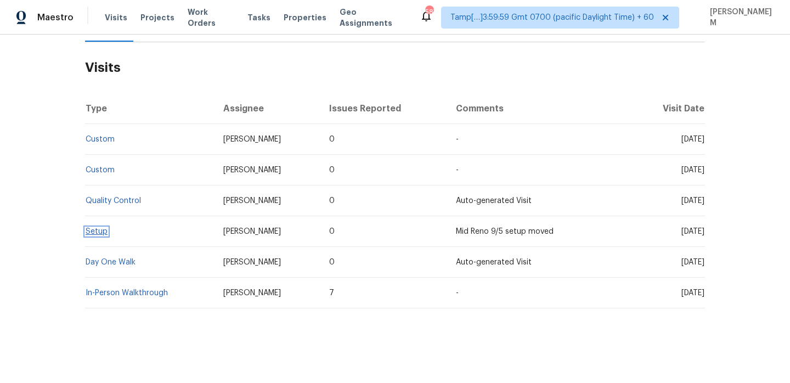
click at [101, 231] on link "Setup" at bounding box center [97, 232] width 22 height 8
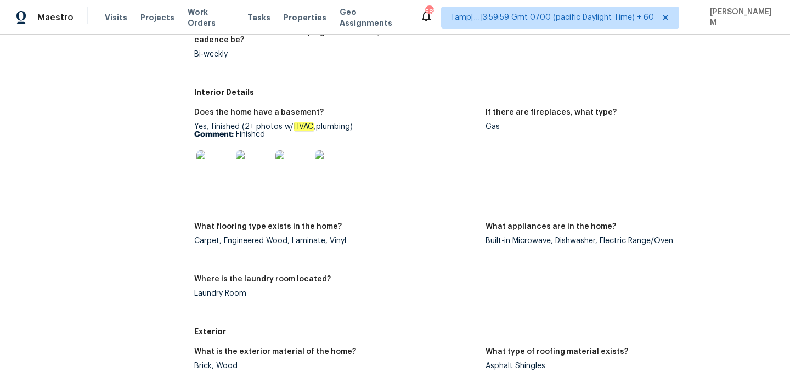
scroll to position [412, 0]
